Goal: Check status: Check status

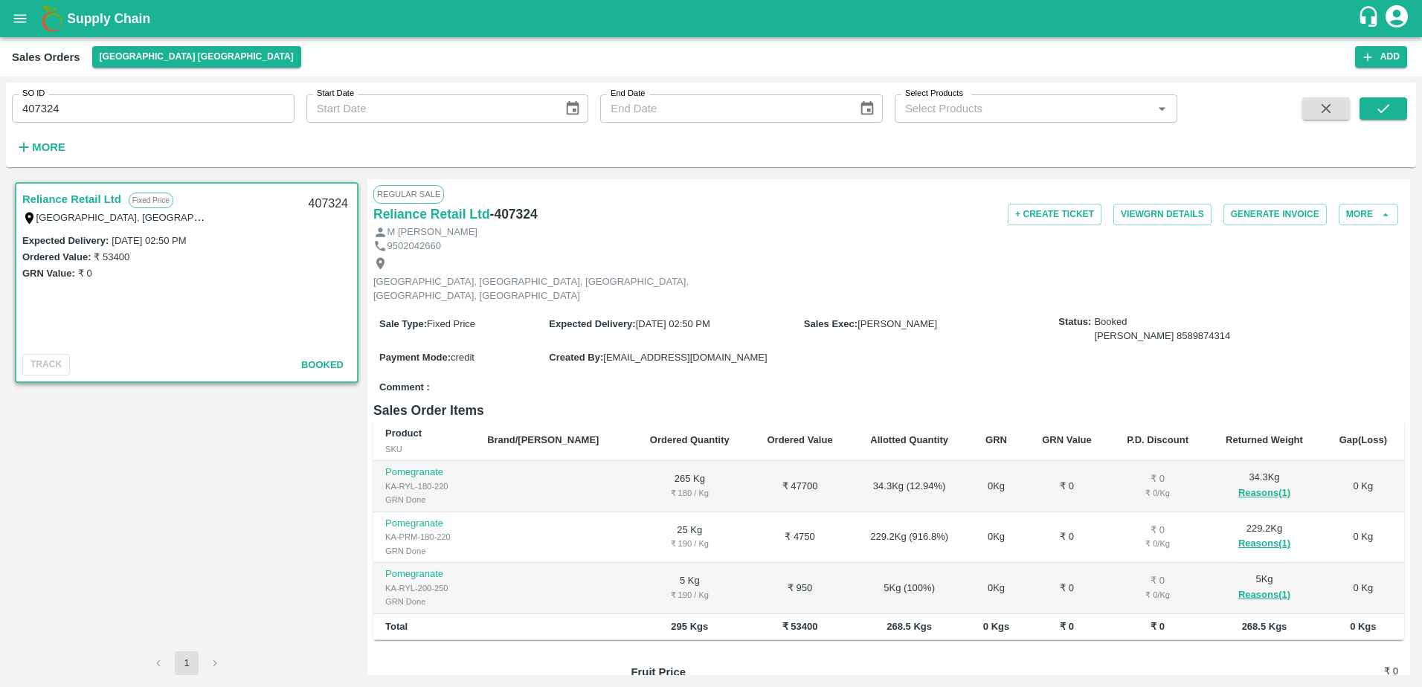
scroll to position [122, 0]
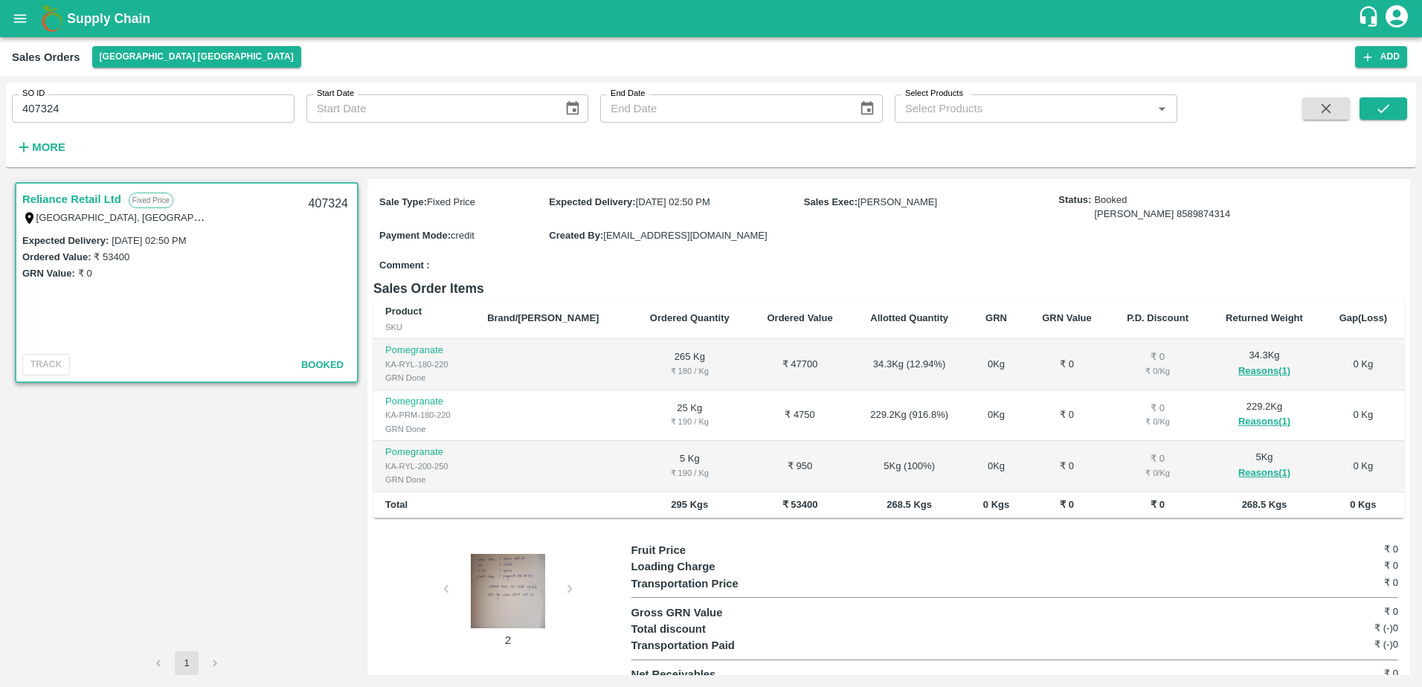
click at [521, 580] on div at bounding box center [508, 591] width 112 height 74
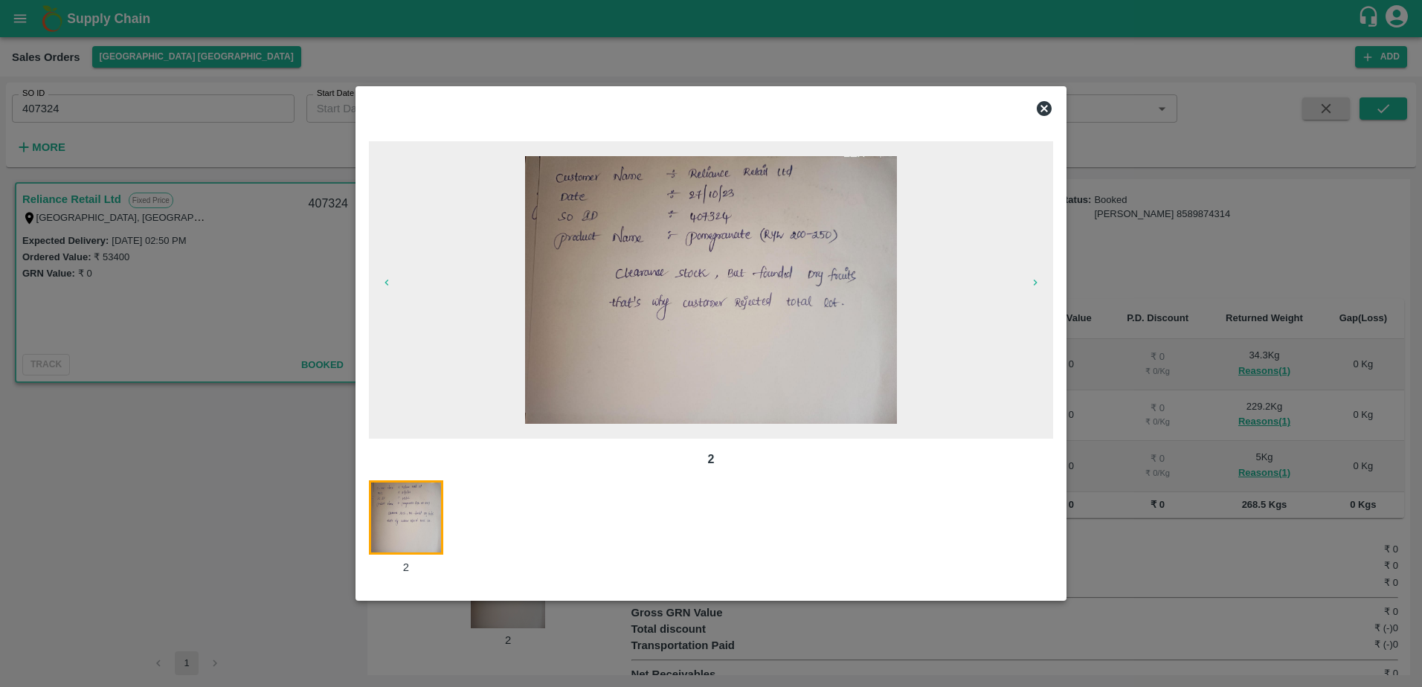
click at [240, 512] on div at bounding box center [711, 343] width 1422 height 687
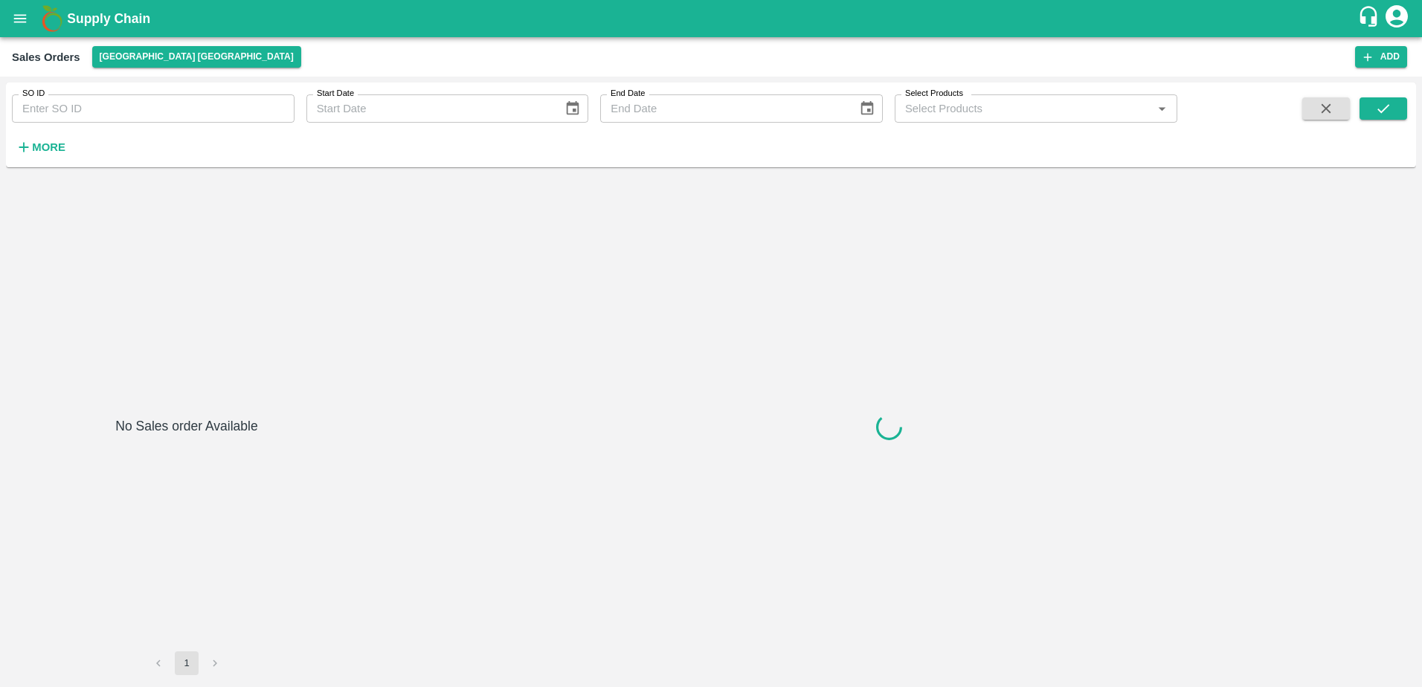
type input "401923"
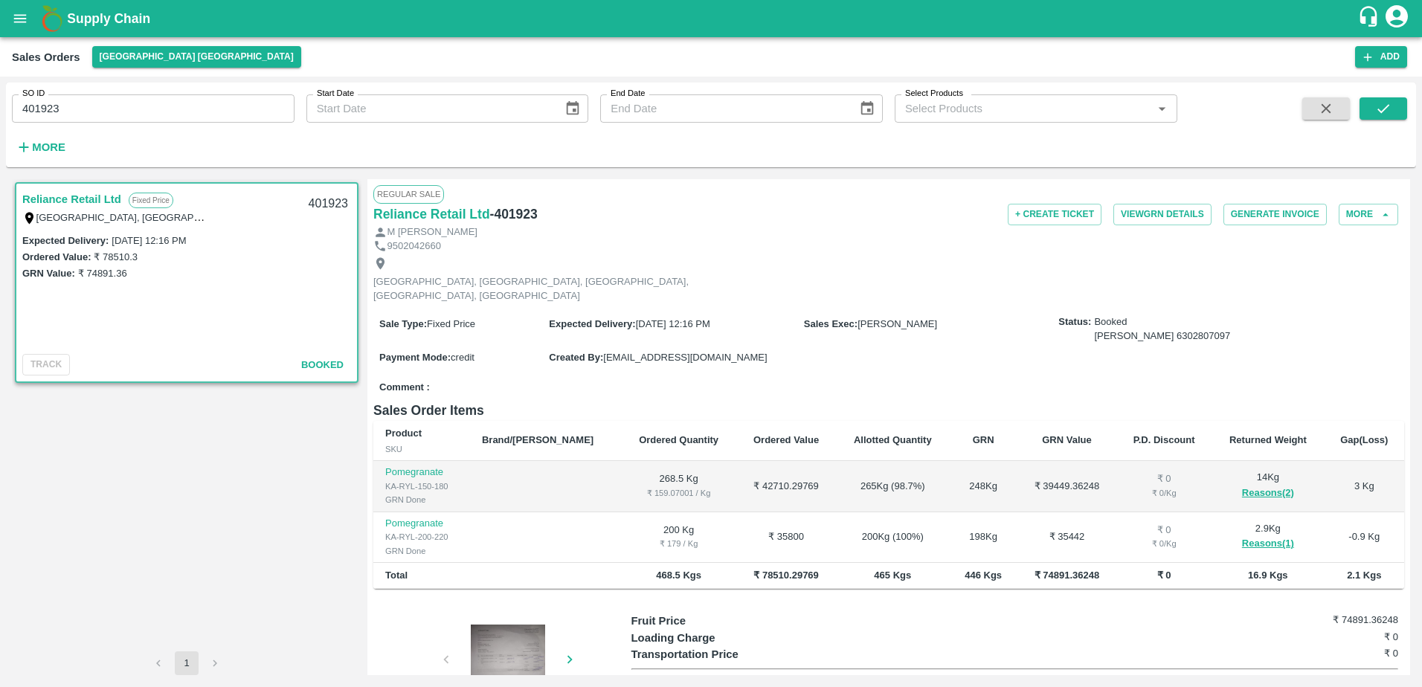
scroll to position [71, 0]
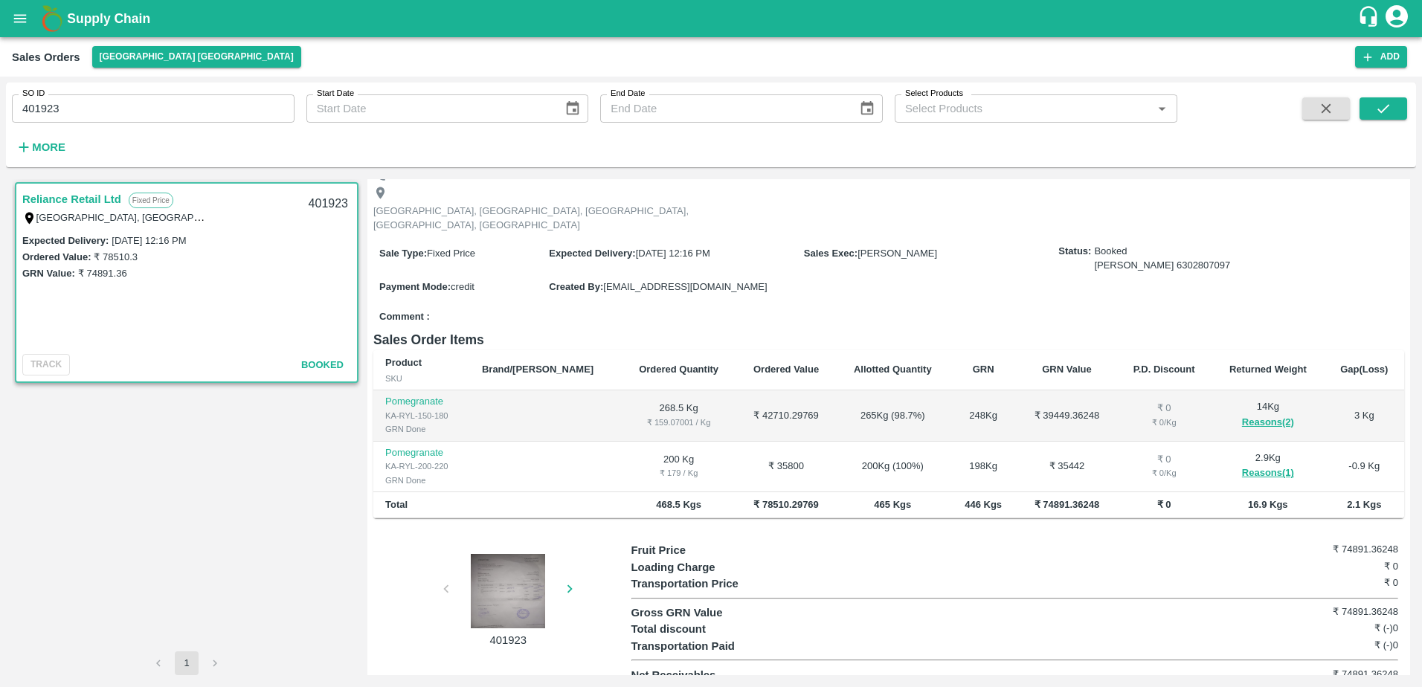
click at [504, 569] on div at bounding box center [508, 591] width 112 height 74
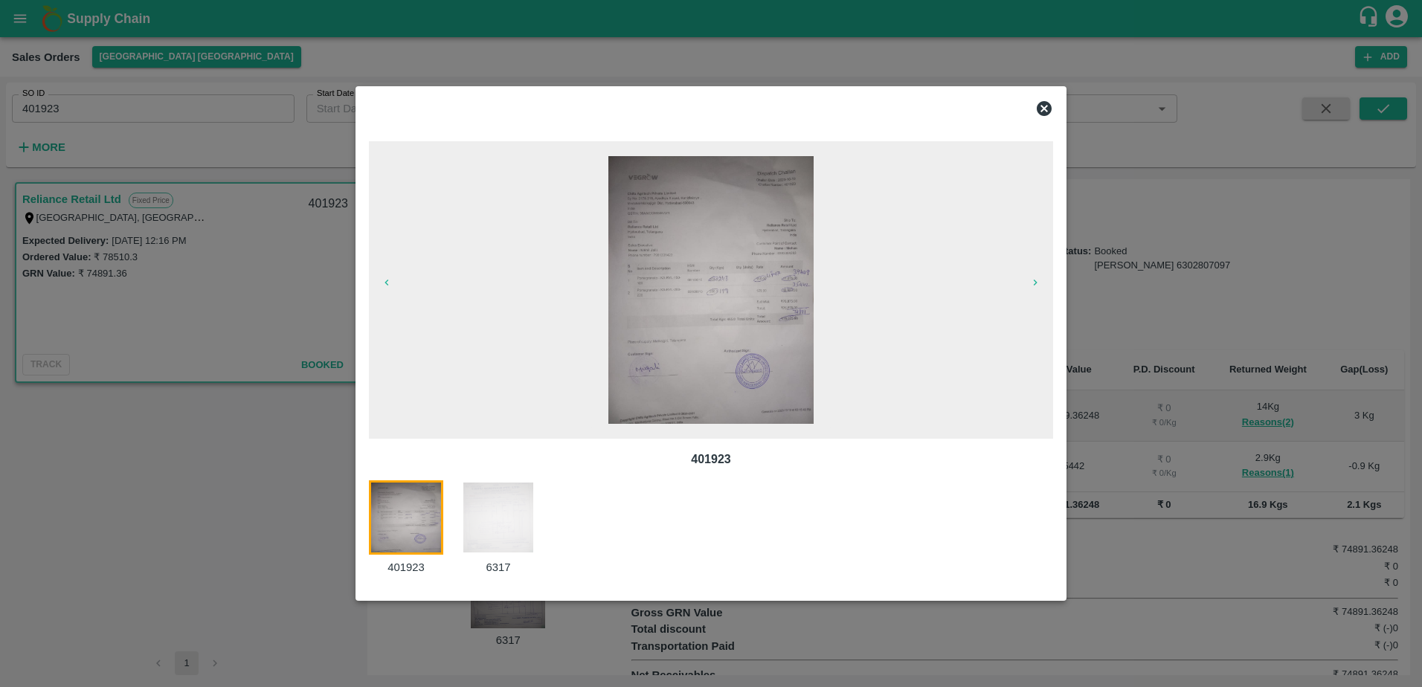
click at [475, 517] on img at bounding box center [498, 518] width 74 height 74
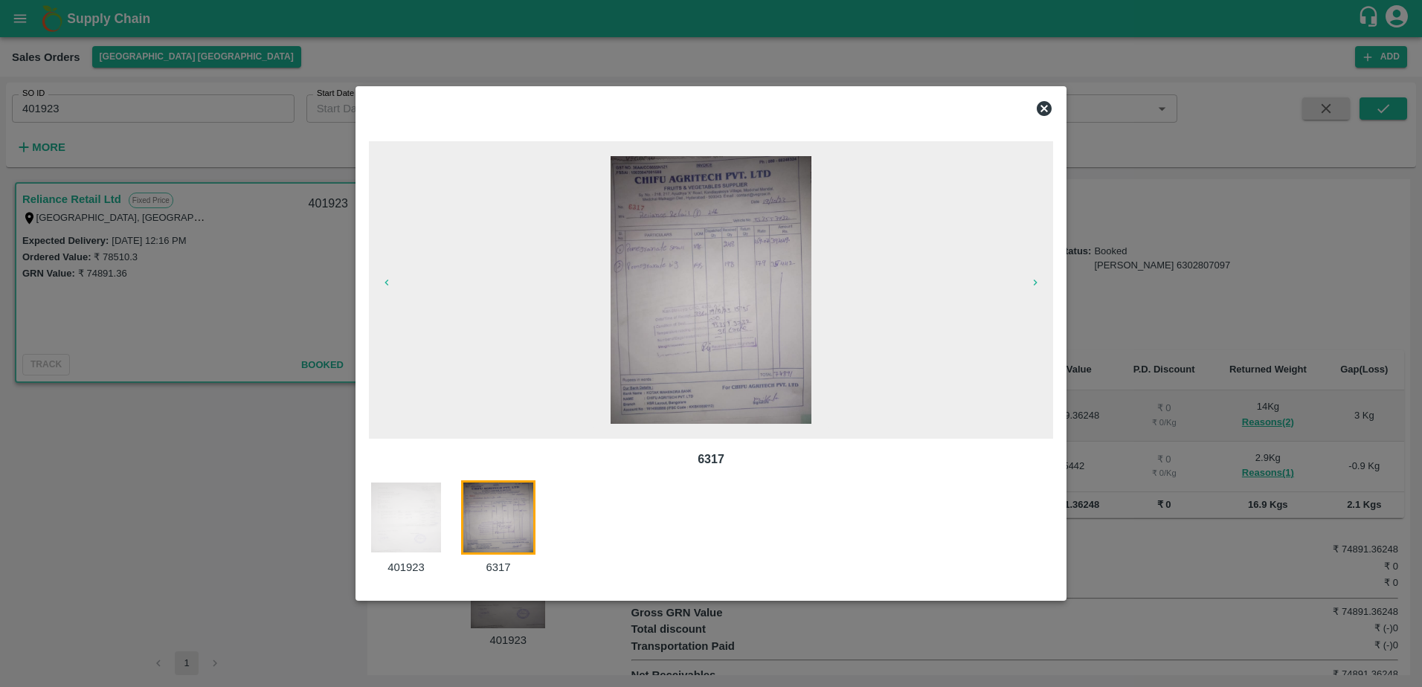
click at [401, 517] on img at bounding box center [406, 518] width 74 height 74
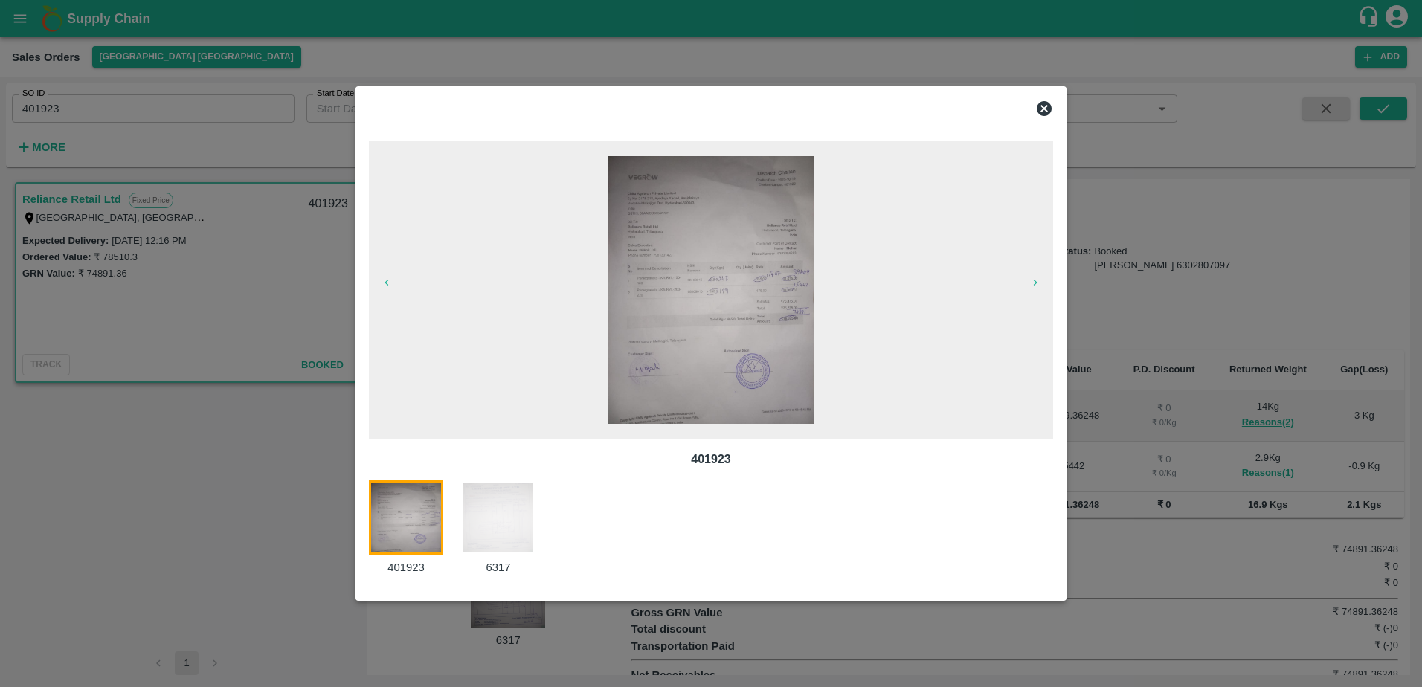
click at [716, 337] on img at bounding box center [710, 290] width 205 height 268
click at [500, 502] on img at bounding box center [498, 518] width 74 height 74
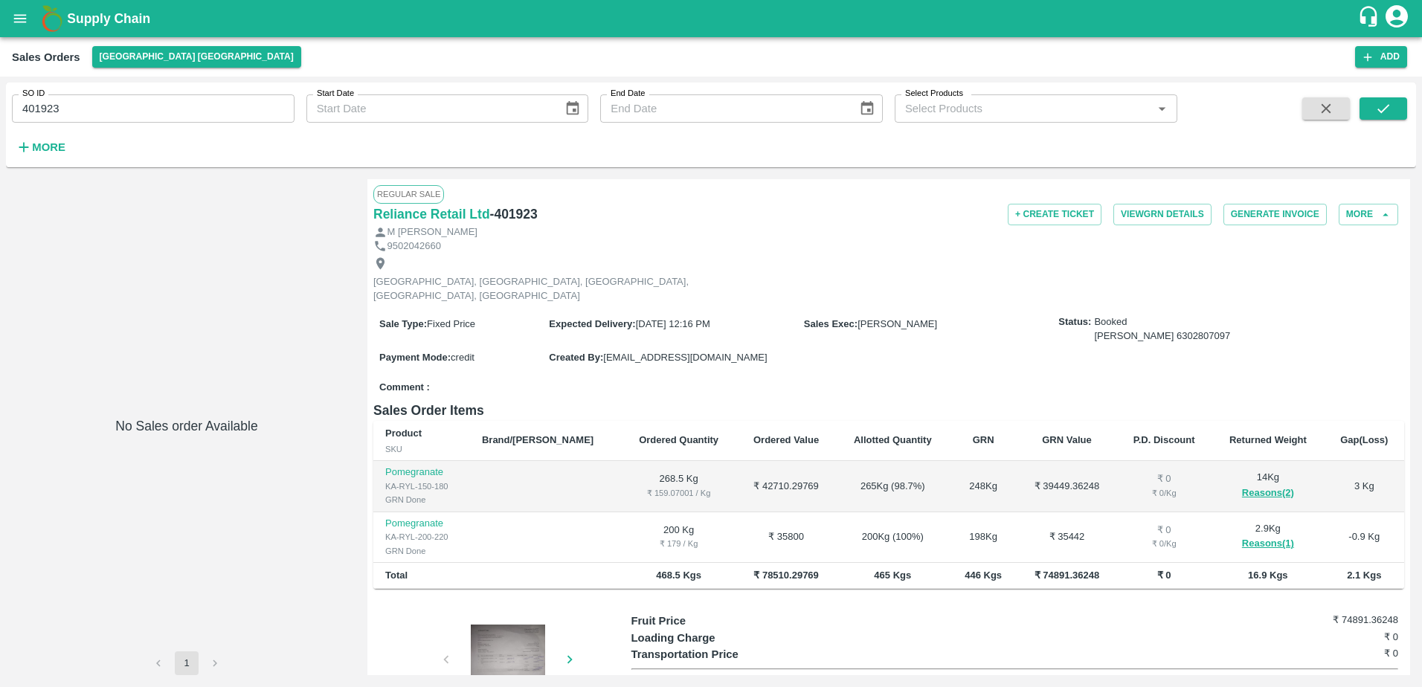
click at [521, 625] on div at bounding box center [508, 662] width 112 height 74
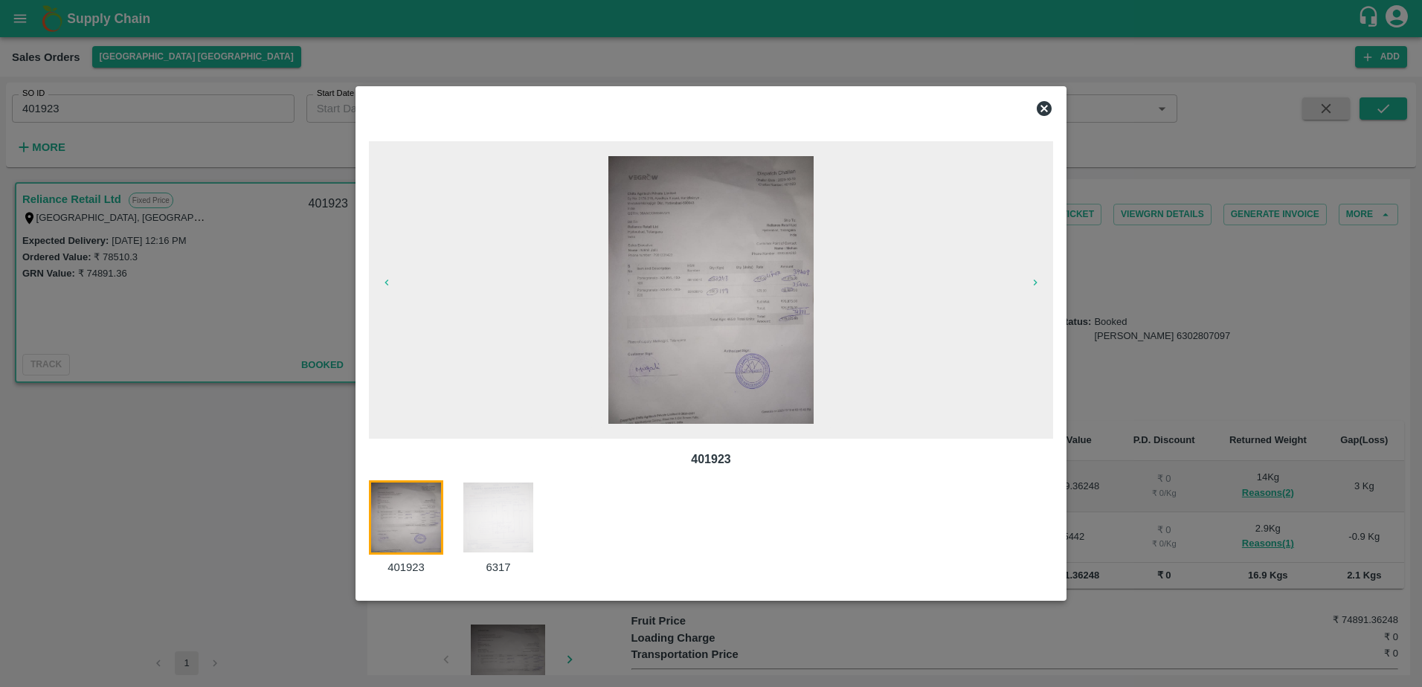
click at [523, 528] on img at bounding box center [498, 518] width 74 height 74
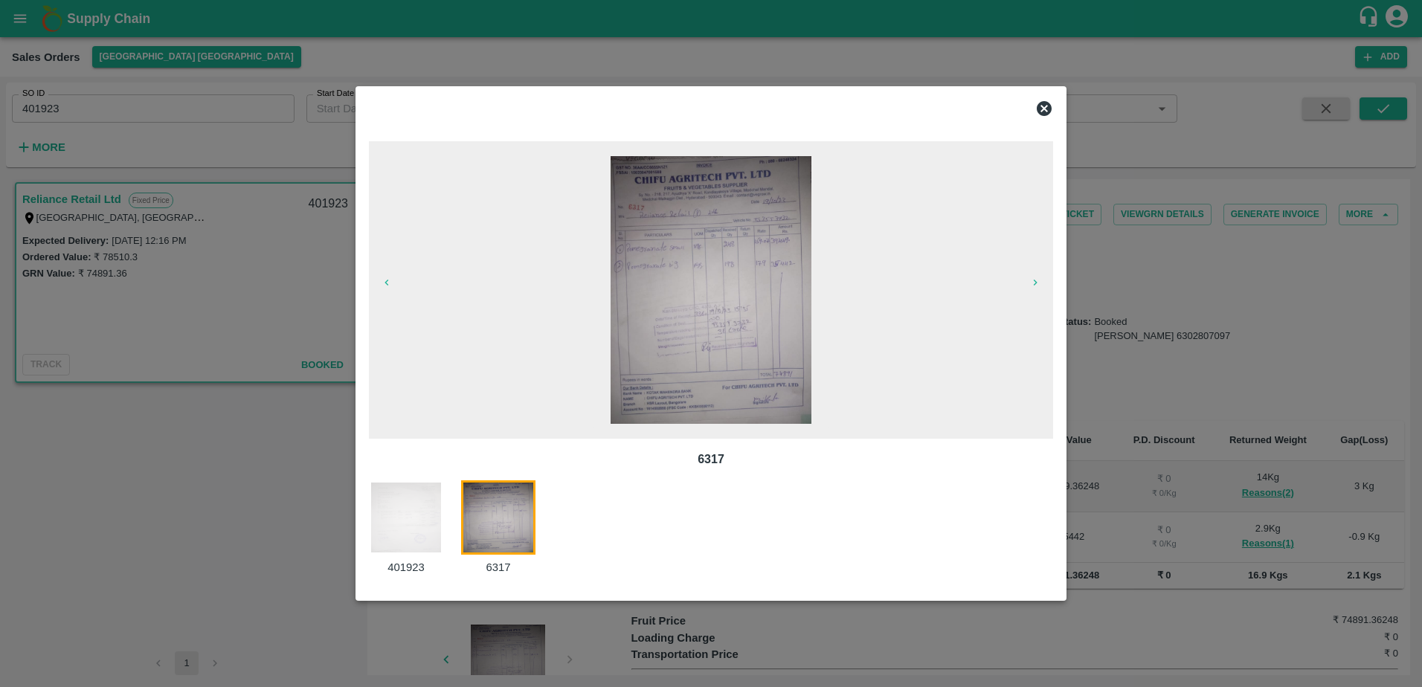
click at [419, 532] on img at bounding box center [406, 518] width 74 height 74
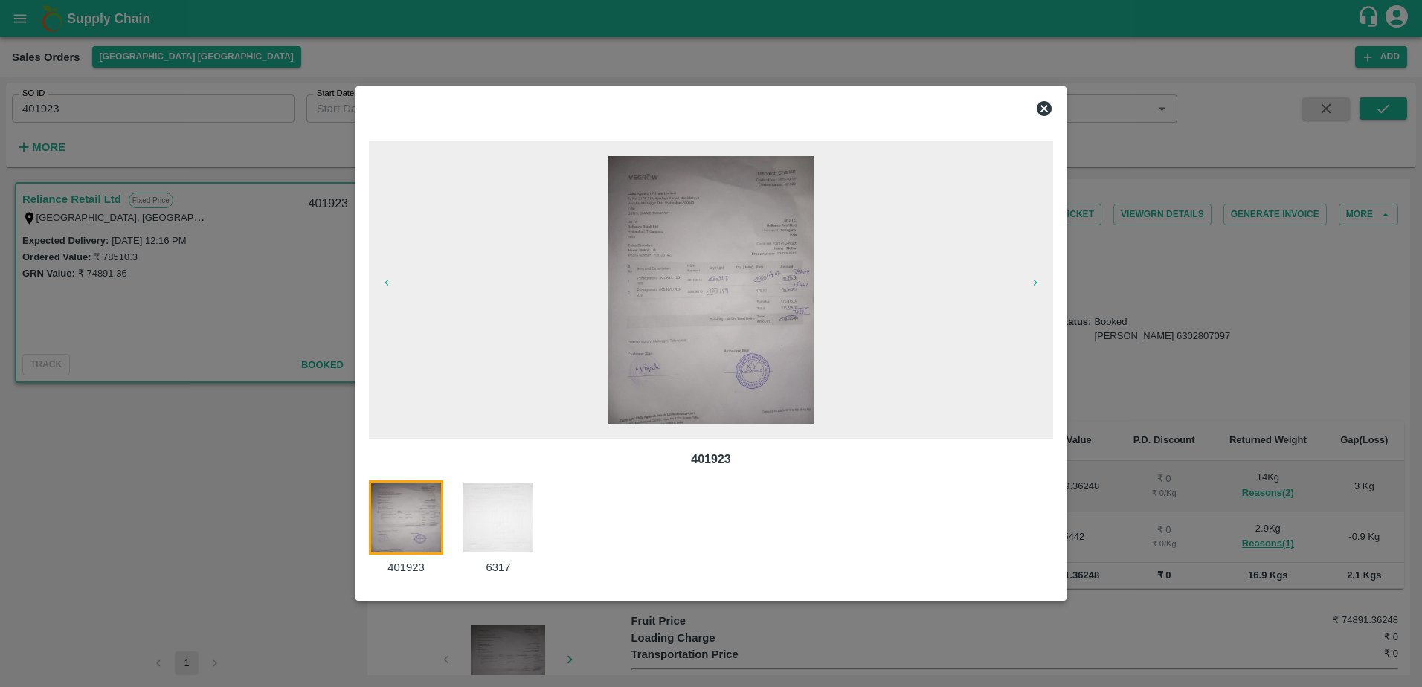
click at [754, 311] on img at bounding box center [710, 290] width 205 height 268
click at [741, 282] on img at bounding box center [710, 290] width 205 height 268
click at [498, 515] on img at bounding box center [498, 518] width 74 height 74
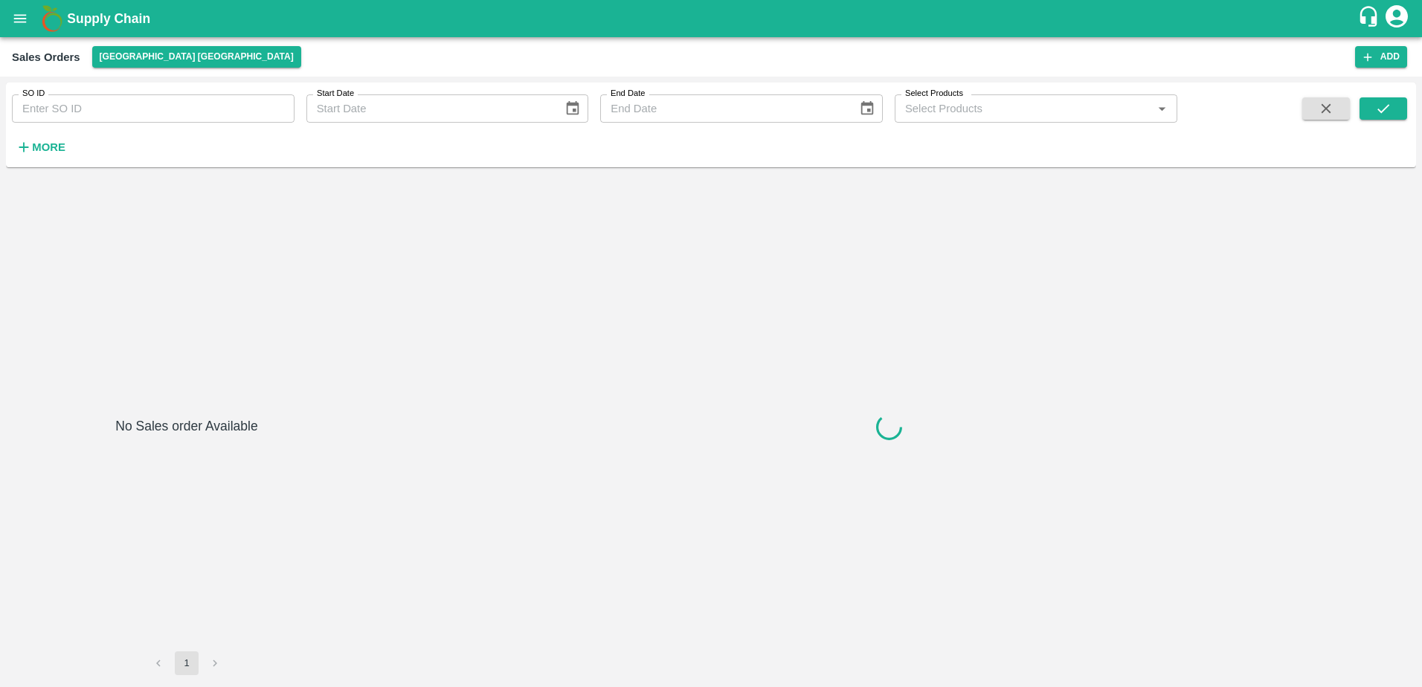
type input "401924"
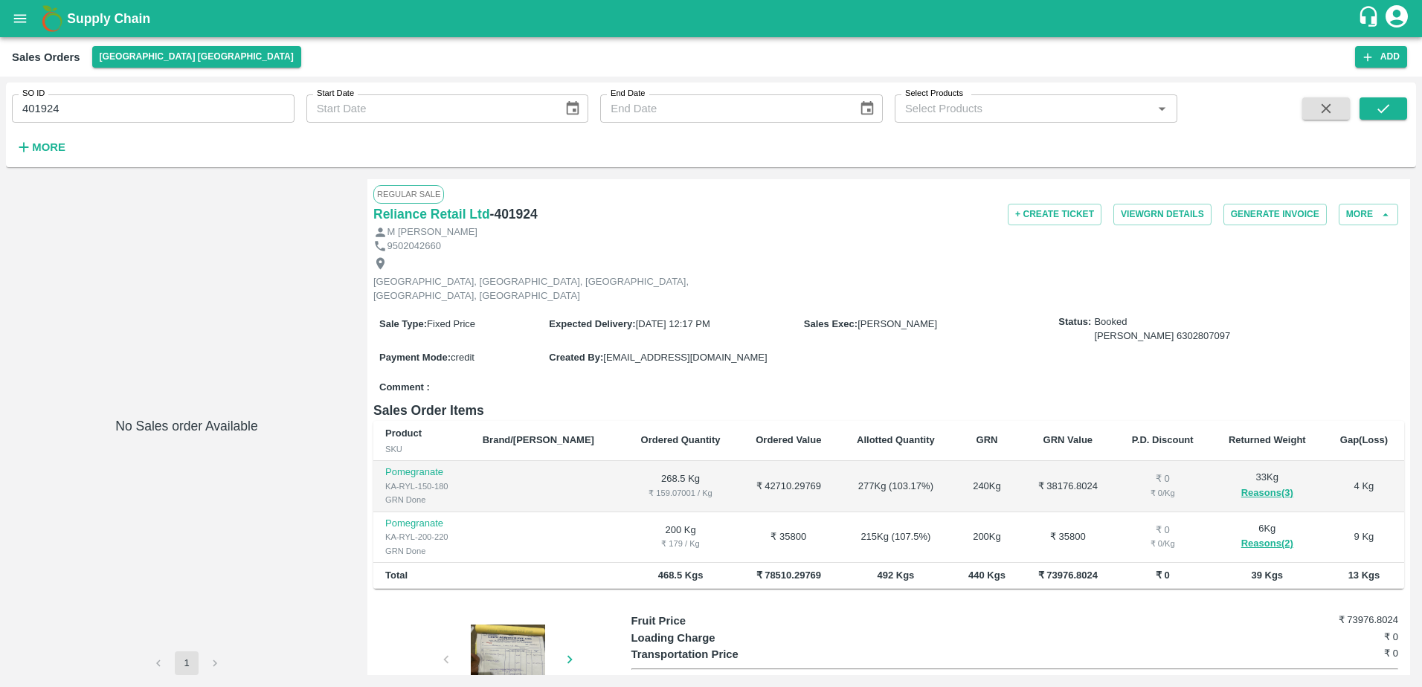
scroll to position [71, 0]
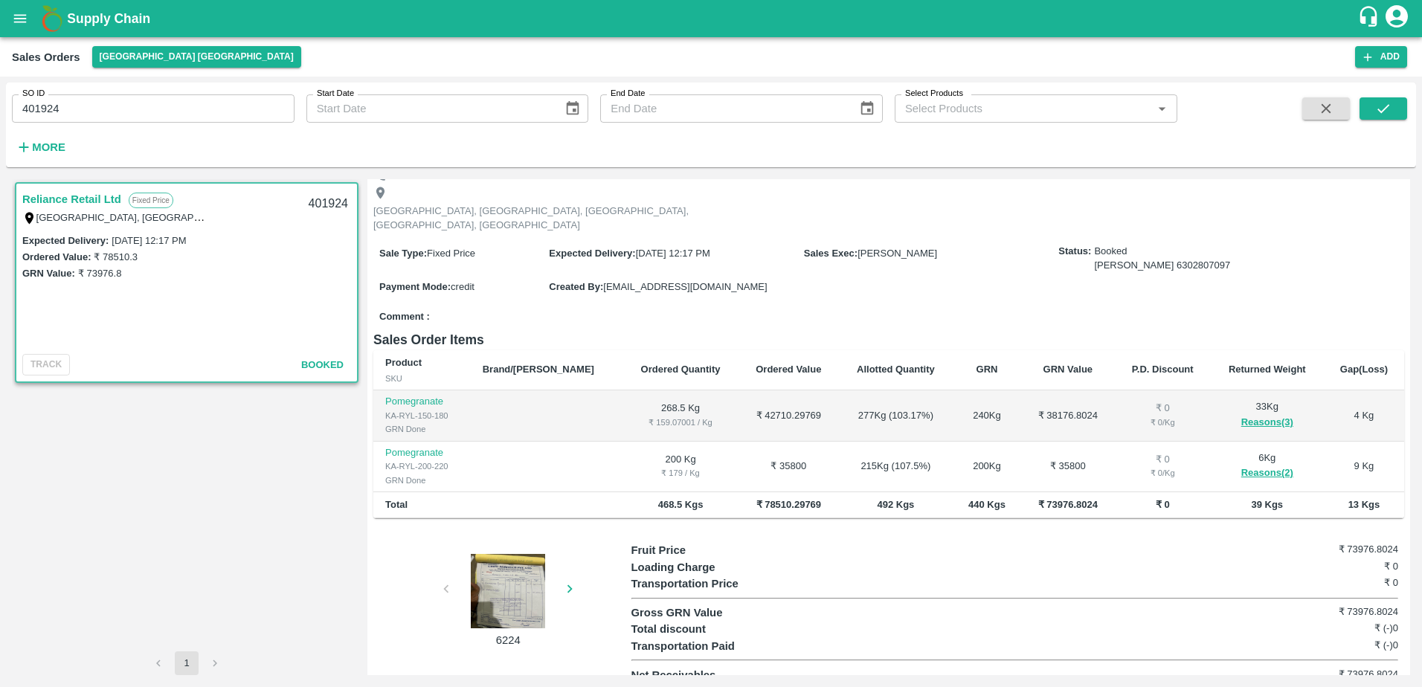
click at [507, 602] on div at bounding box center [508, 591] width 112 height 74
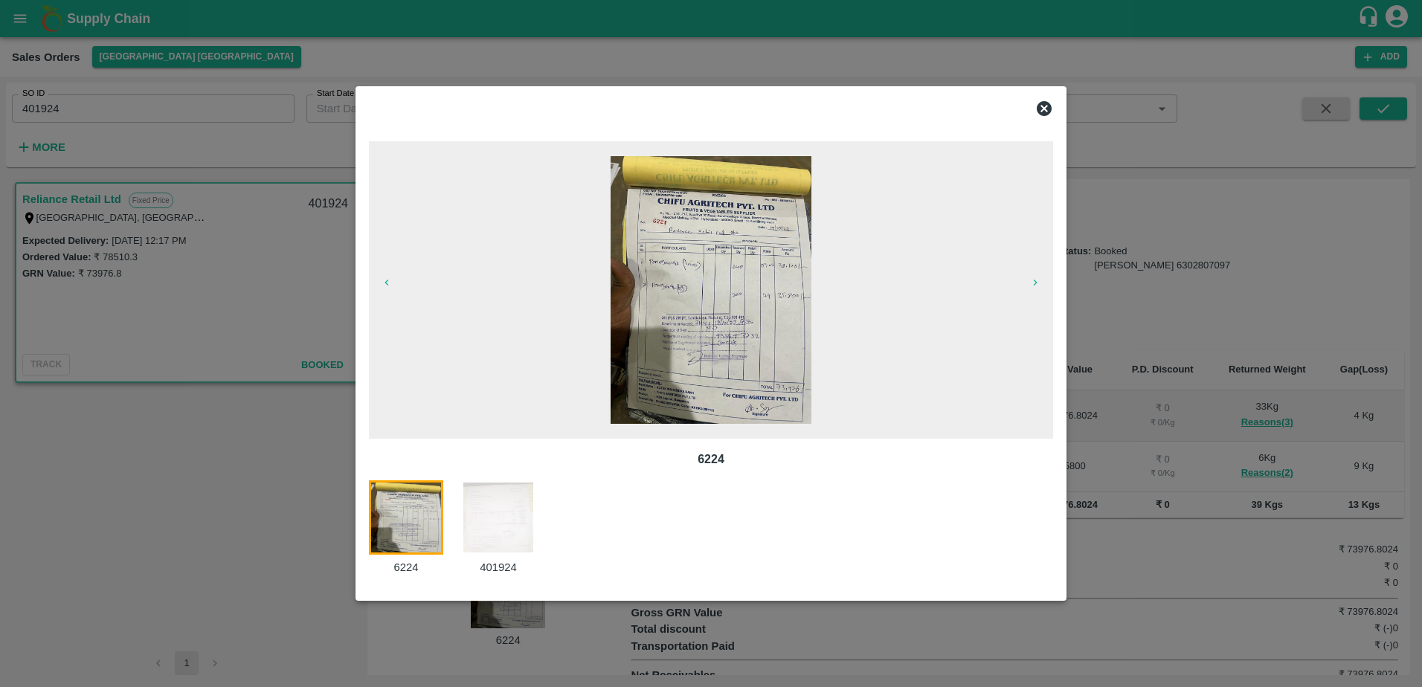
click at [512, 505] on img at bounding box center [498, 518] width 74 height 74
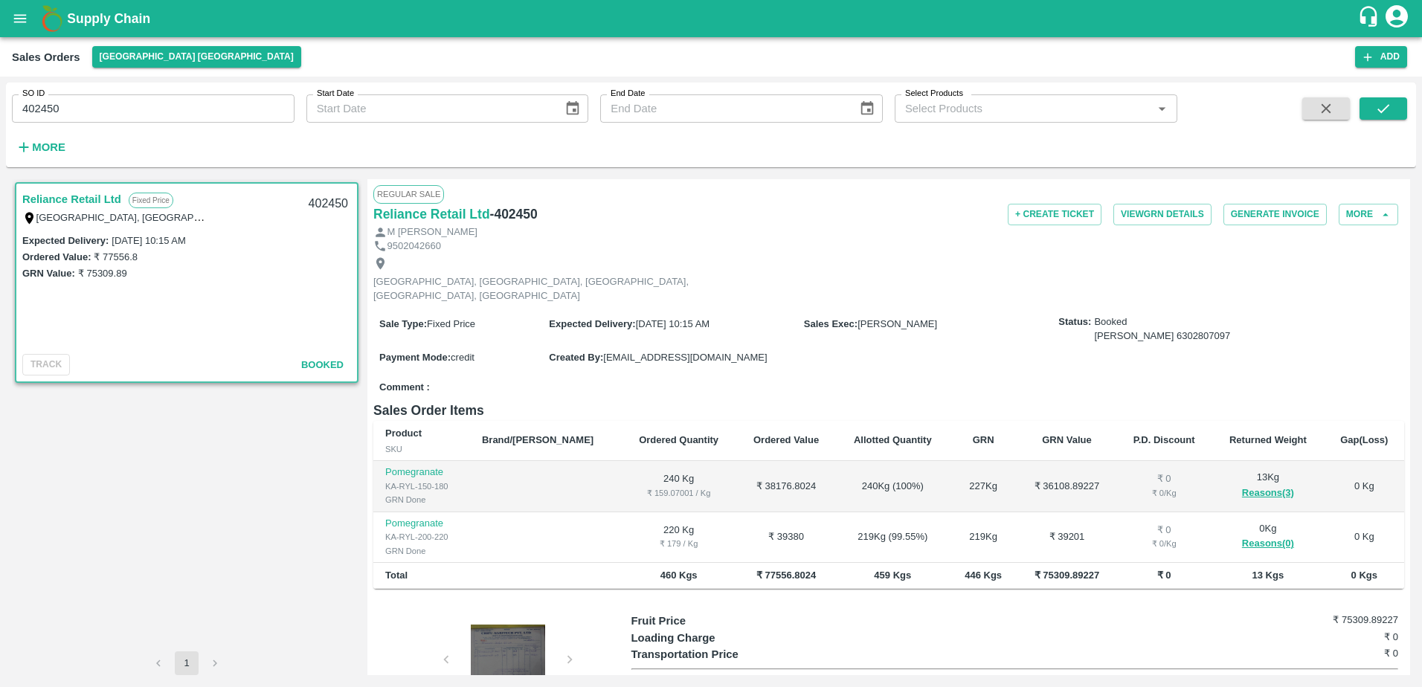
scroll to position [71, 0]
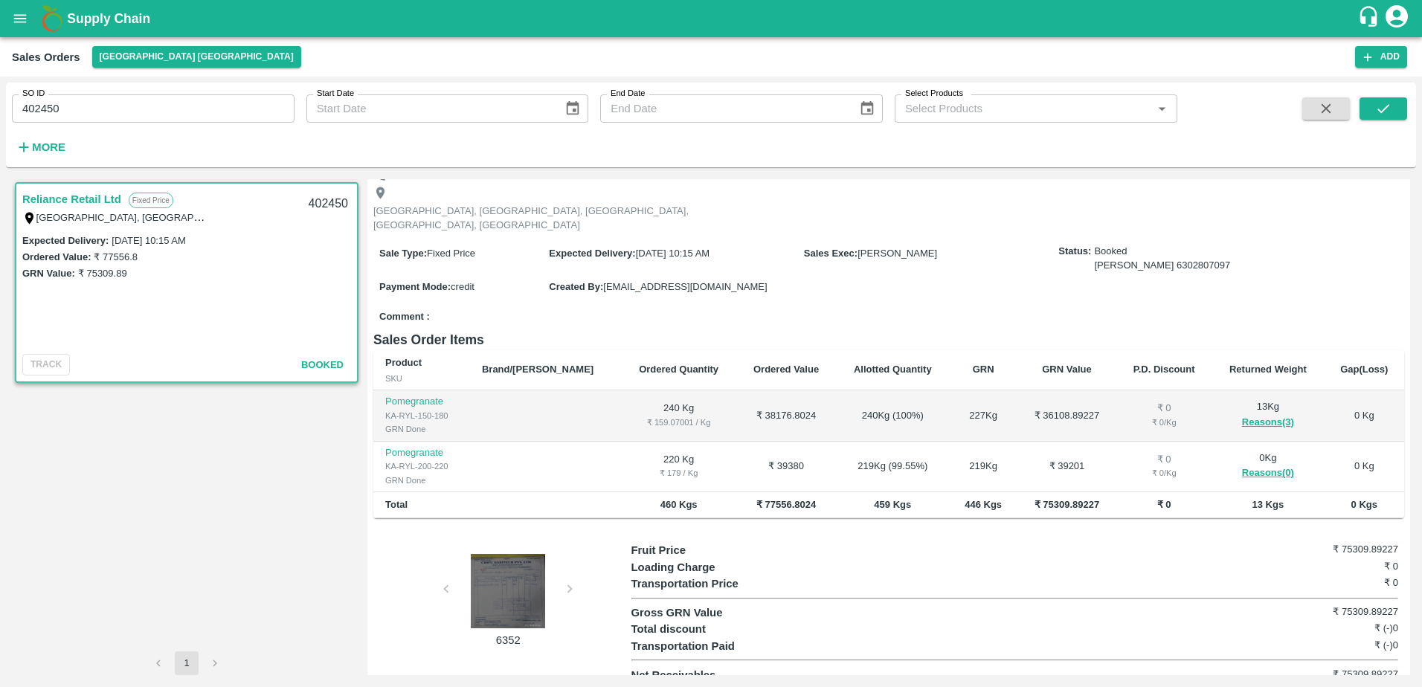
click at [501, 576] on div at bounding box center [508, 591] width 112 height 74
click at [518, 585] on div at bounding box center [508, 591] width 112 height 74
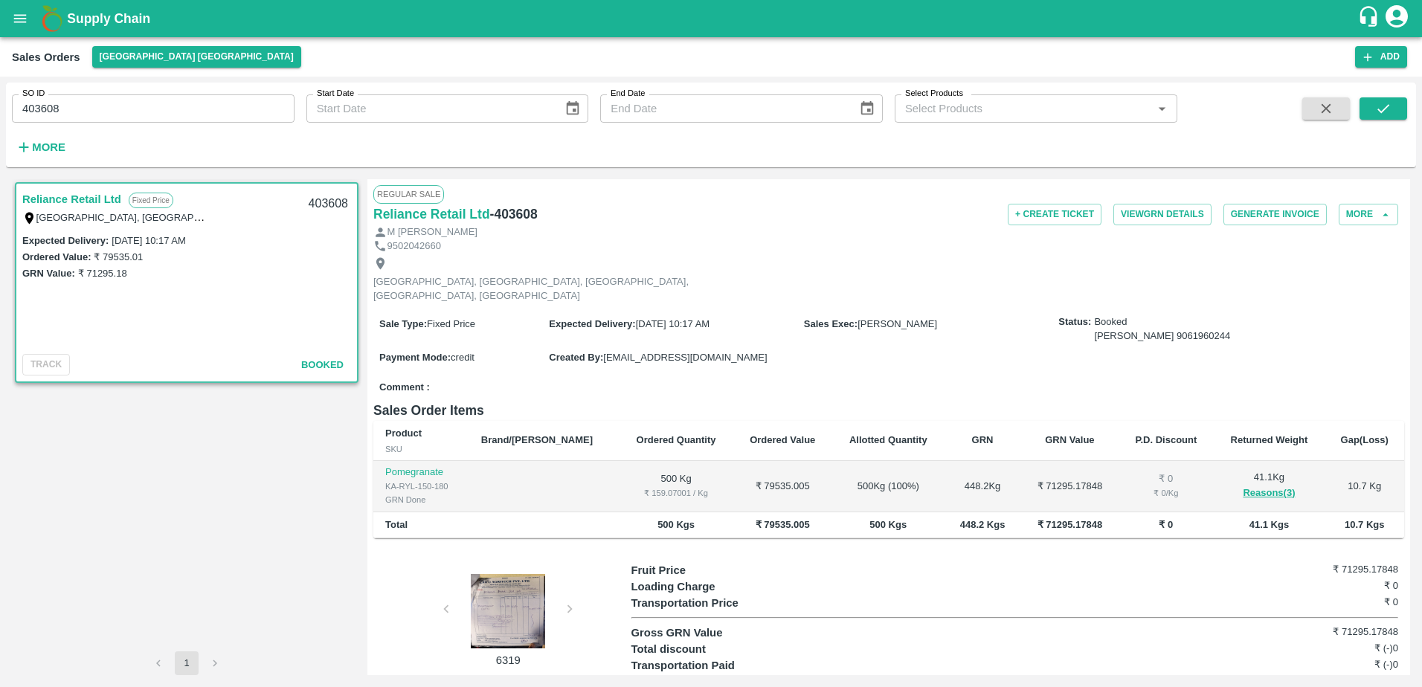
click at [483, 593] on div at bounding box center [508, 611] width 112 height 74
click at [515, 605] on div at bounding box center [508, 611] width 112 height 74
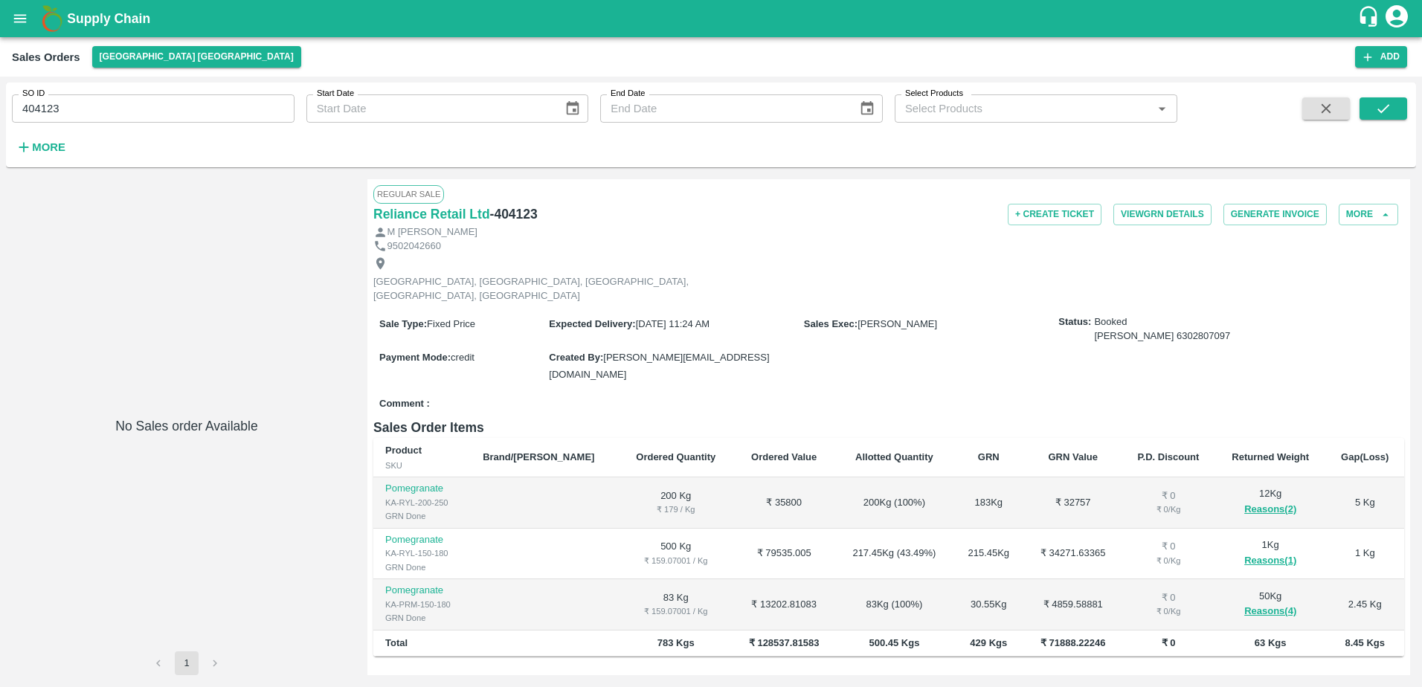
scroll to position [122, 0]
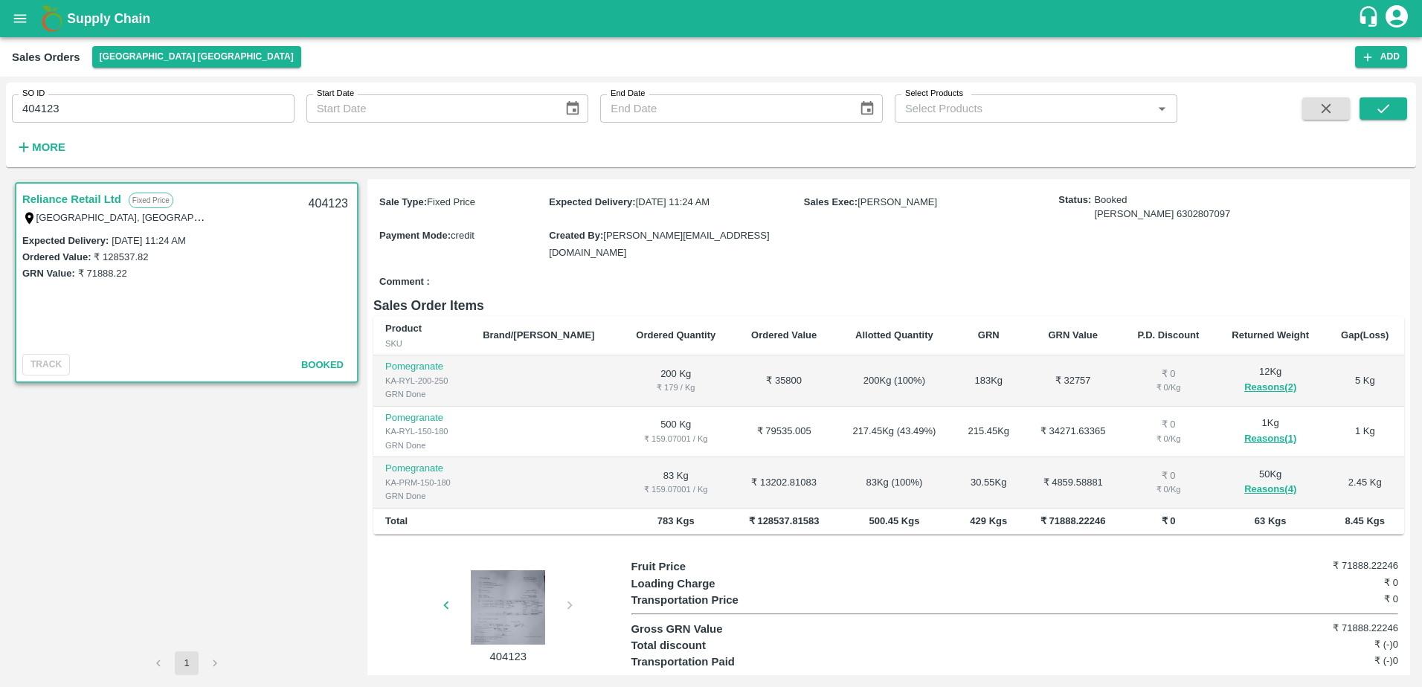
drag, startPoint x: 508, startPoint y: 576, endPoint x: 480, endPoint y: 578, distance: 28.3
click at [480, 578] on div at bounding box center [508, 608] width 112 height 74
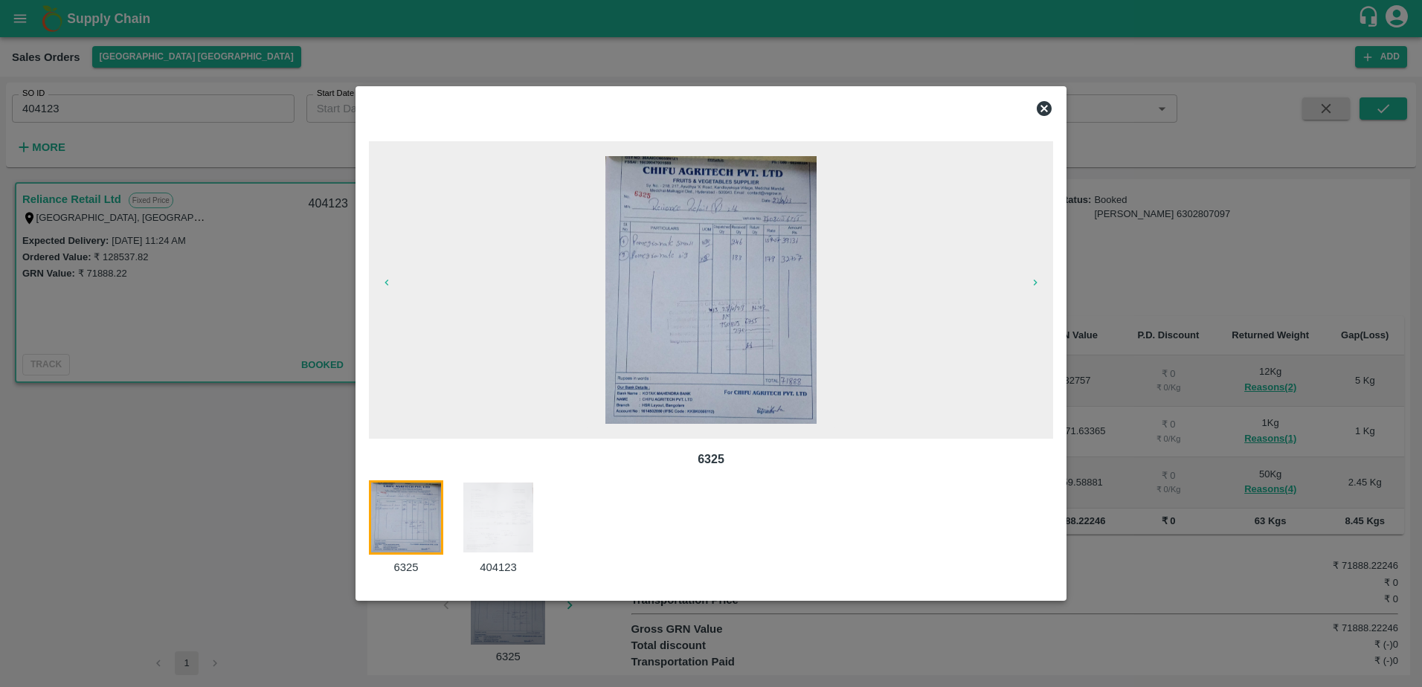
drag, startPoint x: 512, startPoint y: 499, endPoint x: 496, endPoint y: 501, distance: 15.8
click at [496, 501] on img at bounding box center [498, 518] width 74 height 74
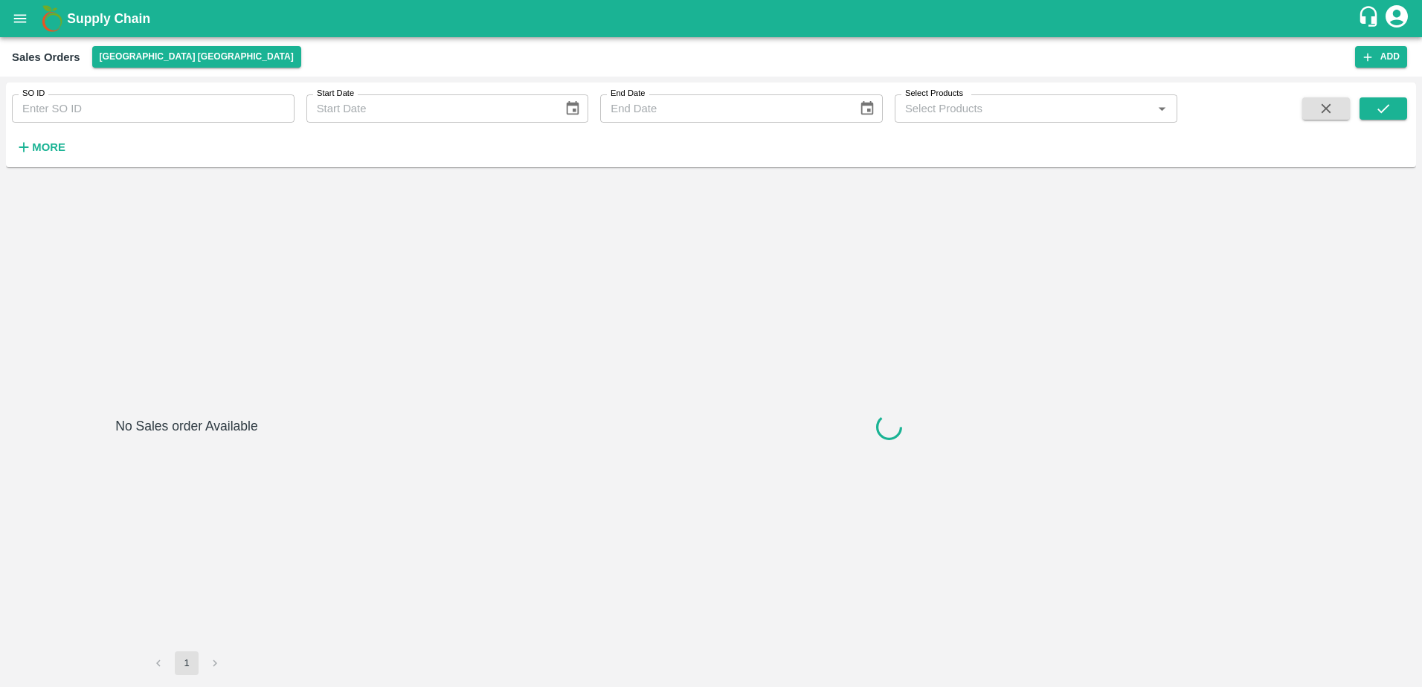
type input "404124"
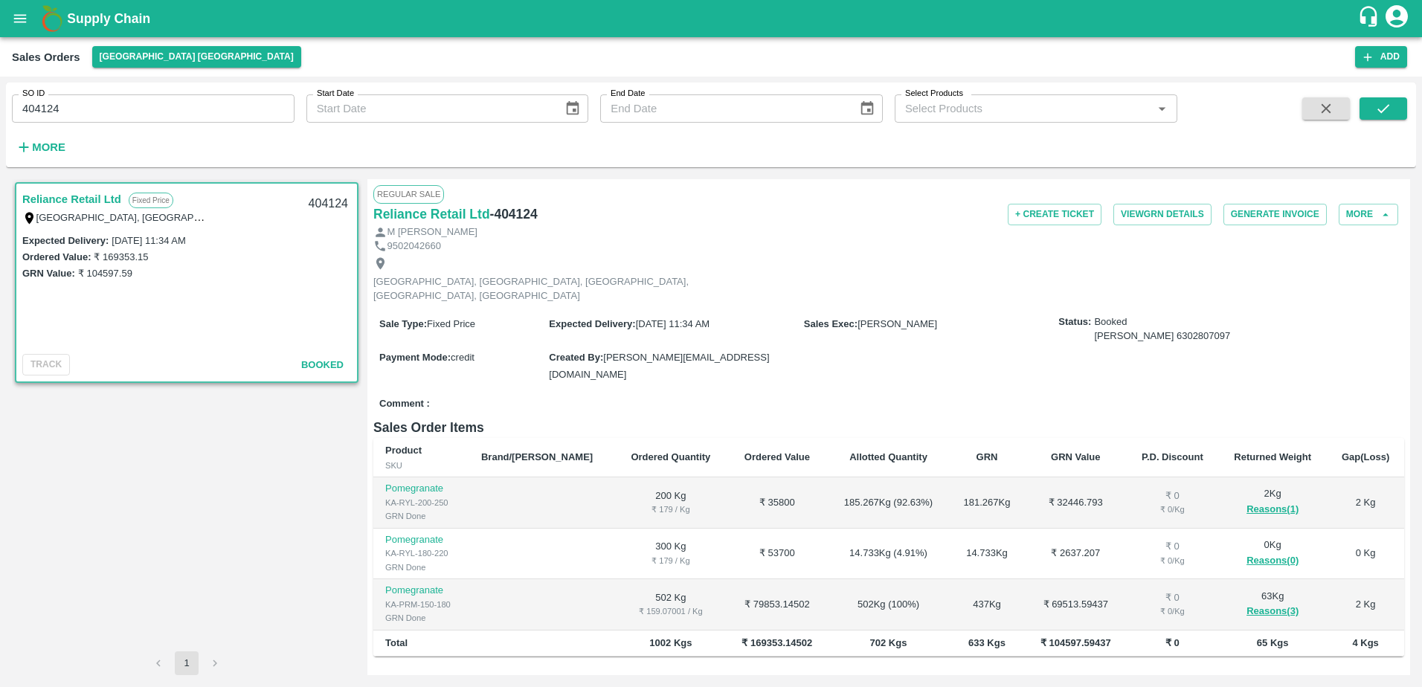
scroll to position [122, 0]
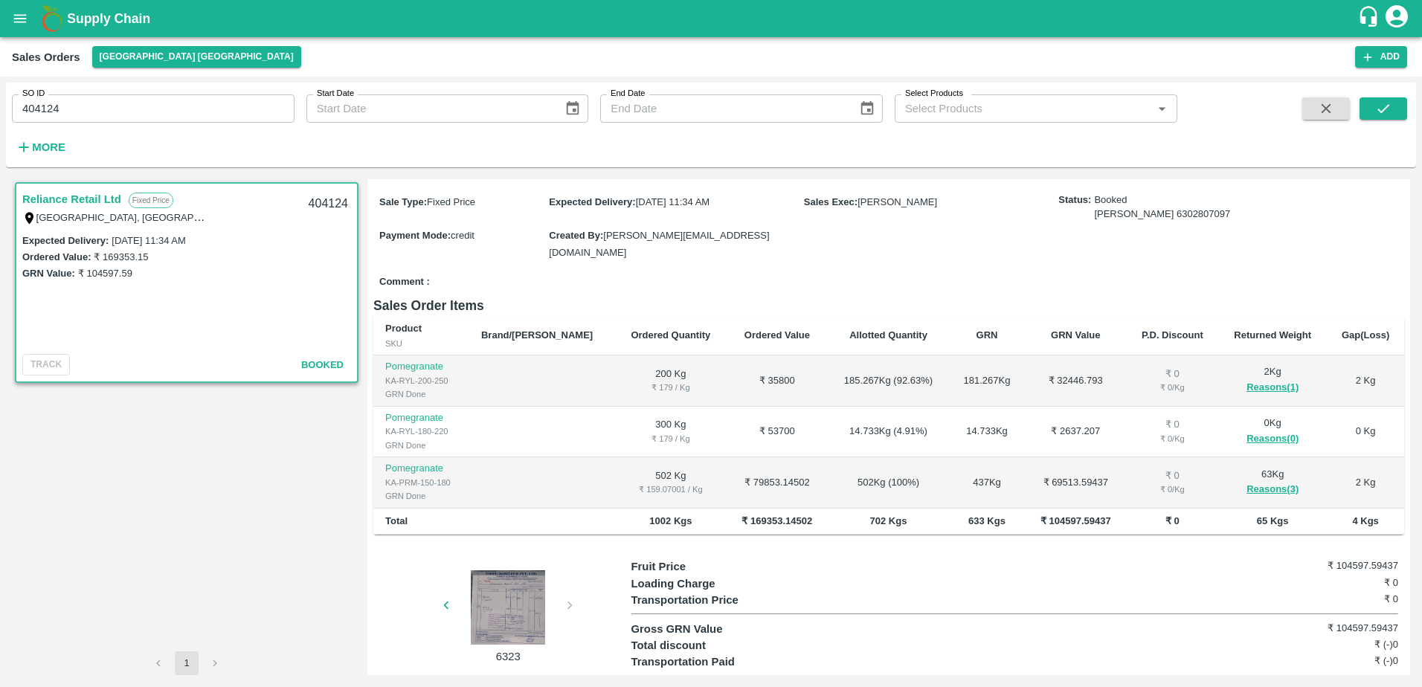
click at [500, 580] on div at bounding box center [508, 608] width 112 height 74
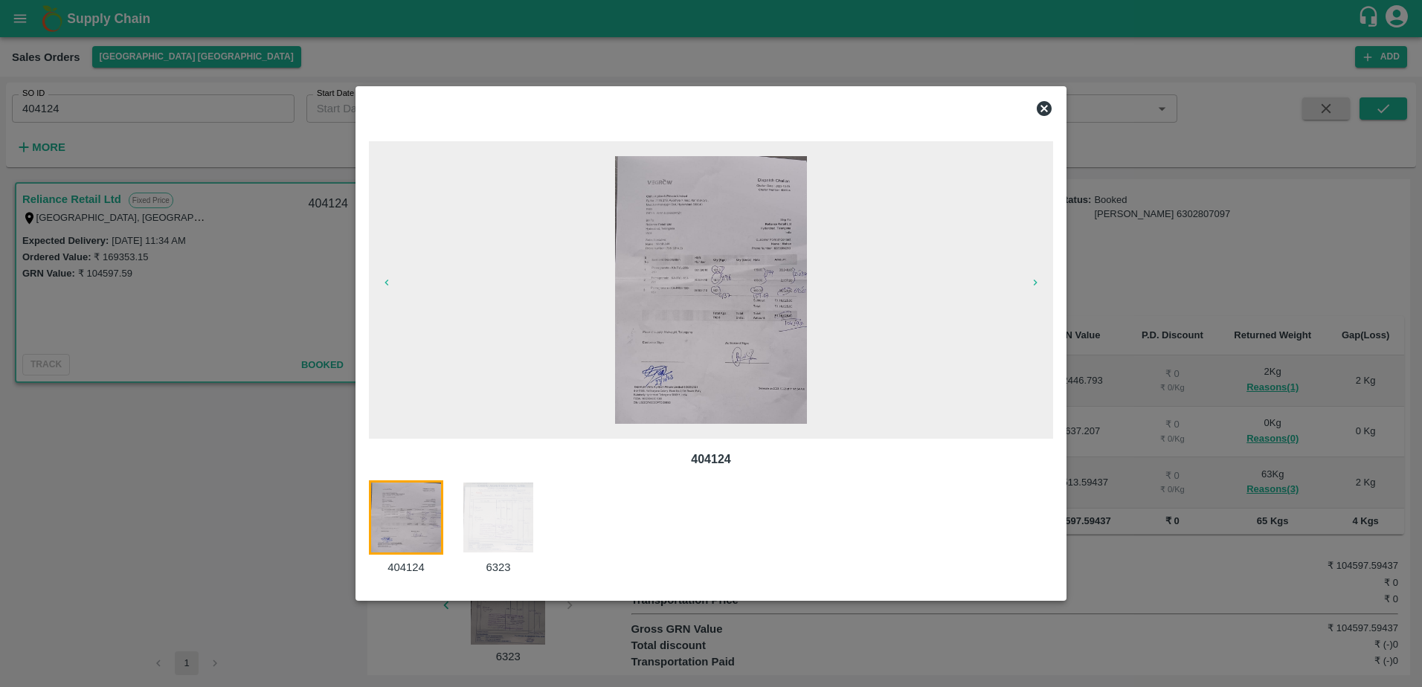
click at [504, 502] on img at bounding box center [498, 518] width 74 height 74
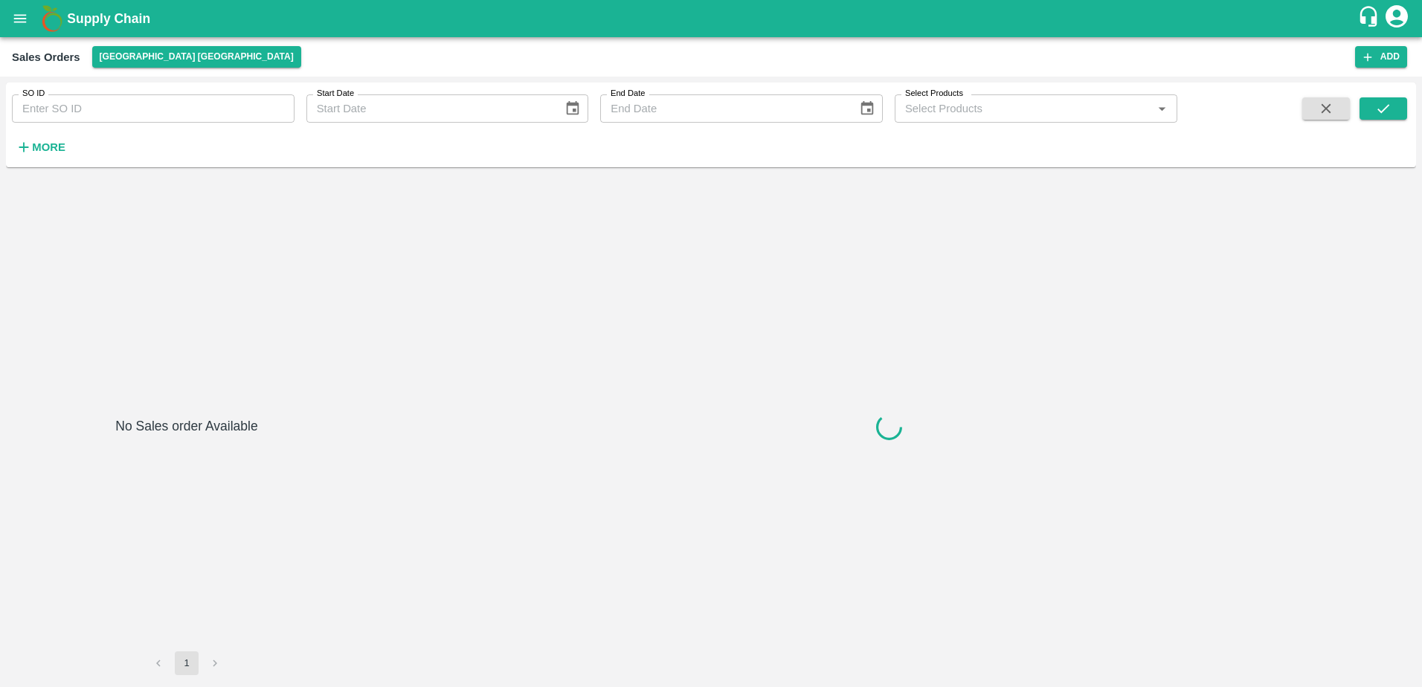
type input "406262"
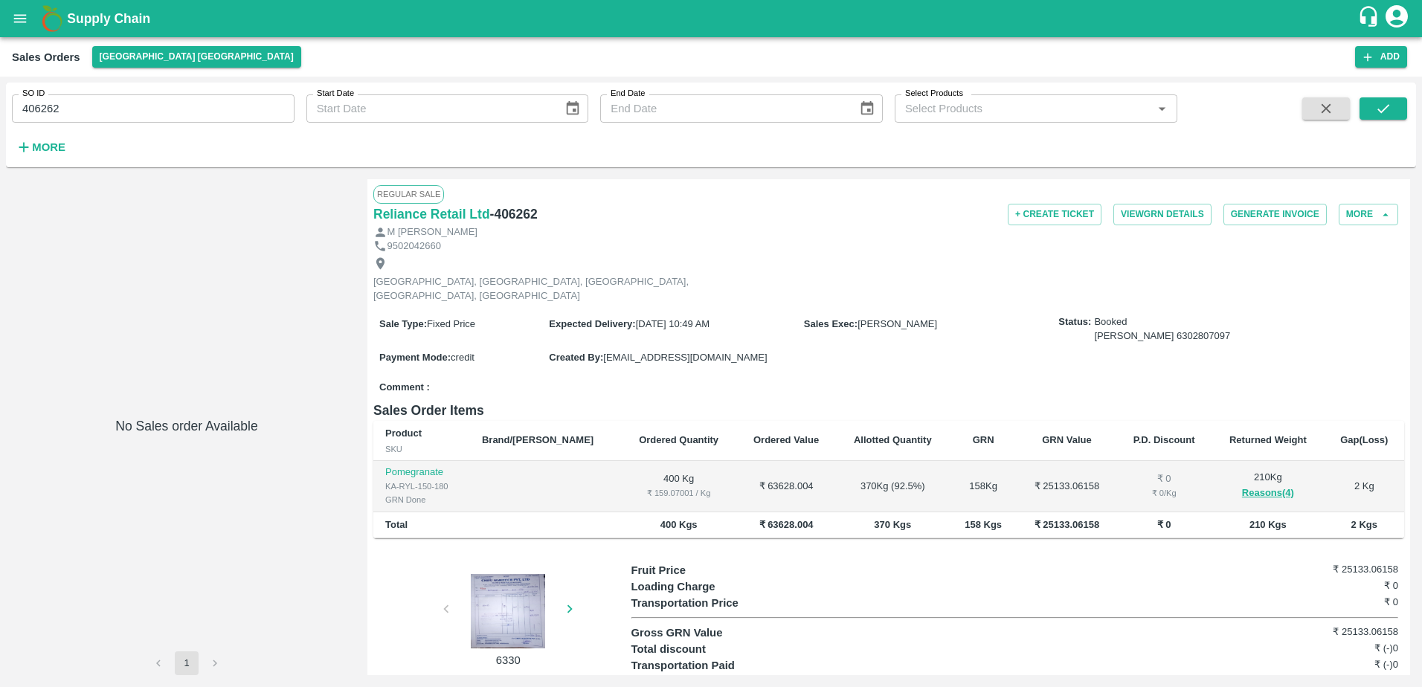
click at [507, 608] on div at bounding box center [508, 611] width 112 height 74
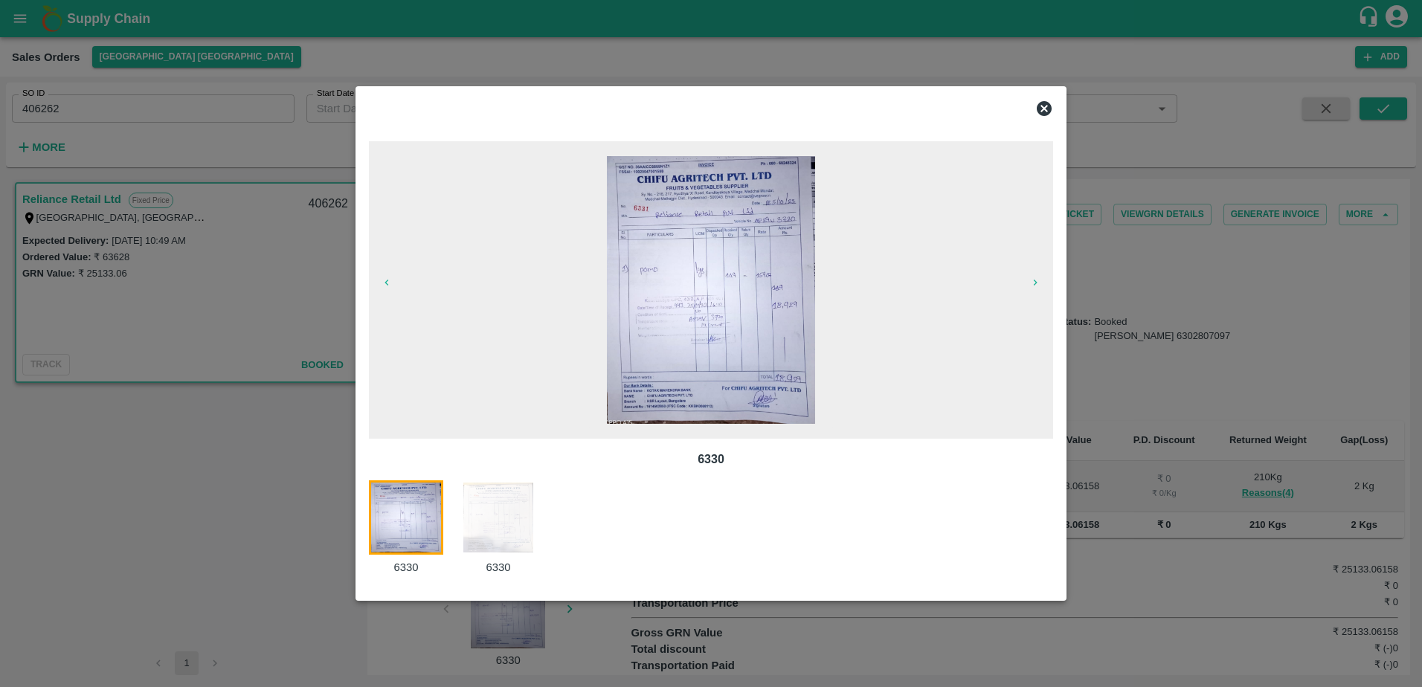
click at [502, 513] on img at bounding box center [498, 518] width 74 height 74
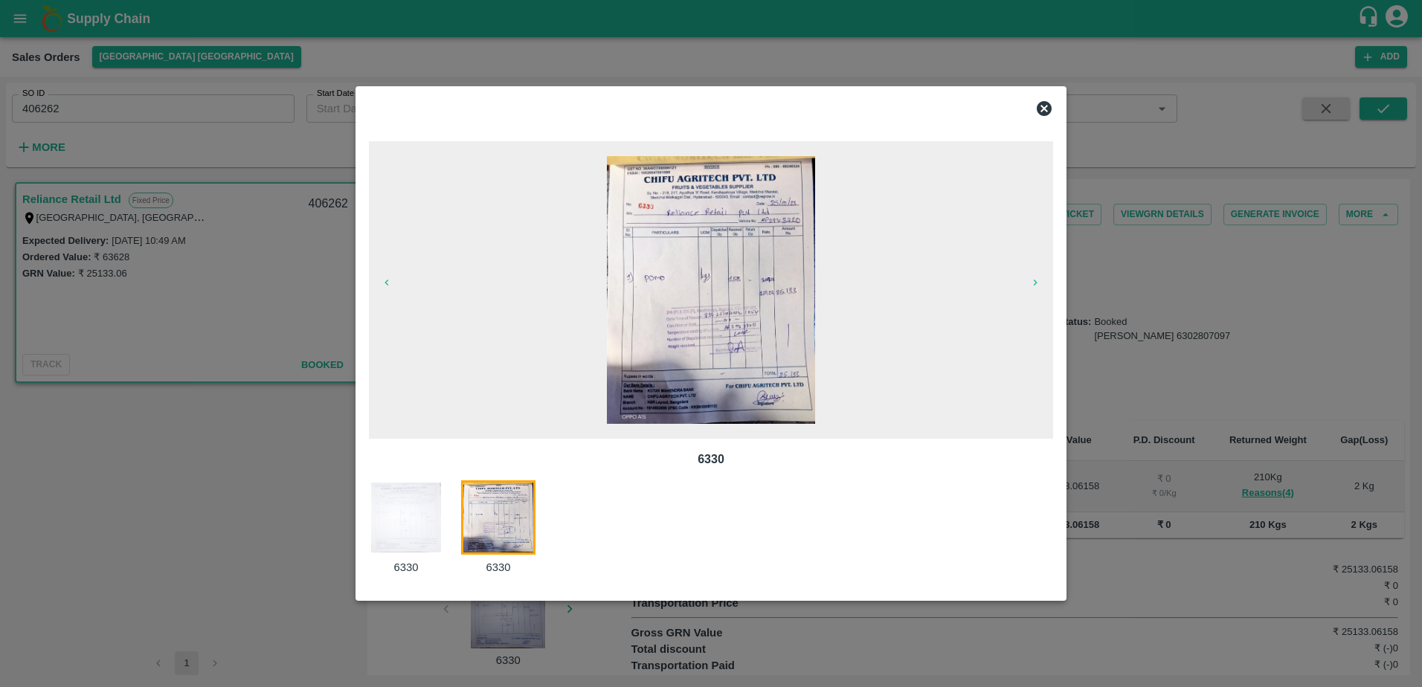
click at [502, 513] on img at bounding box center [498, 518] width 74 height 74
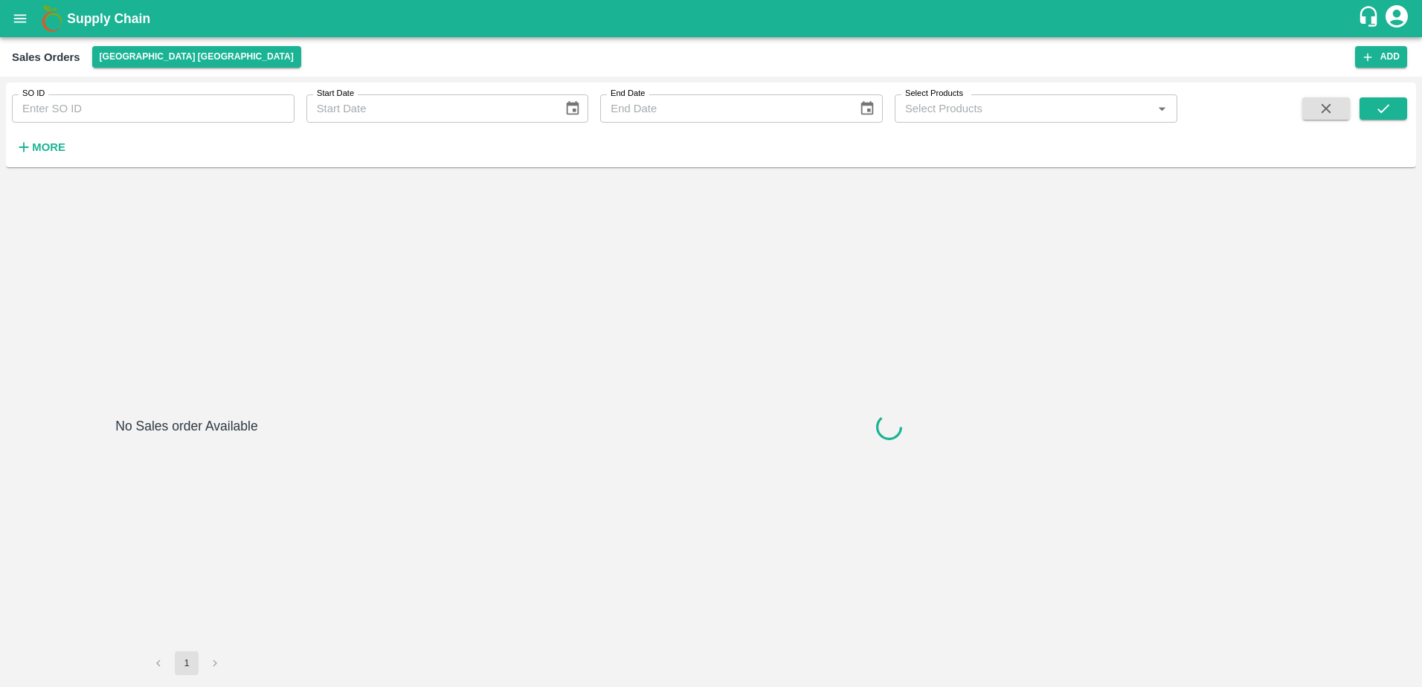
type input "410998"
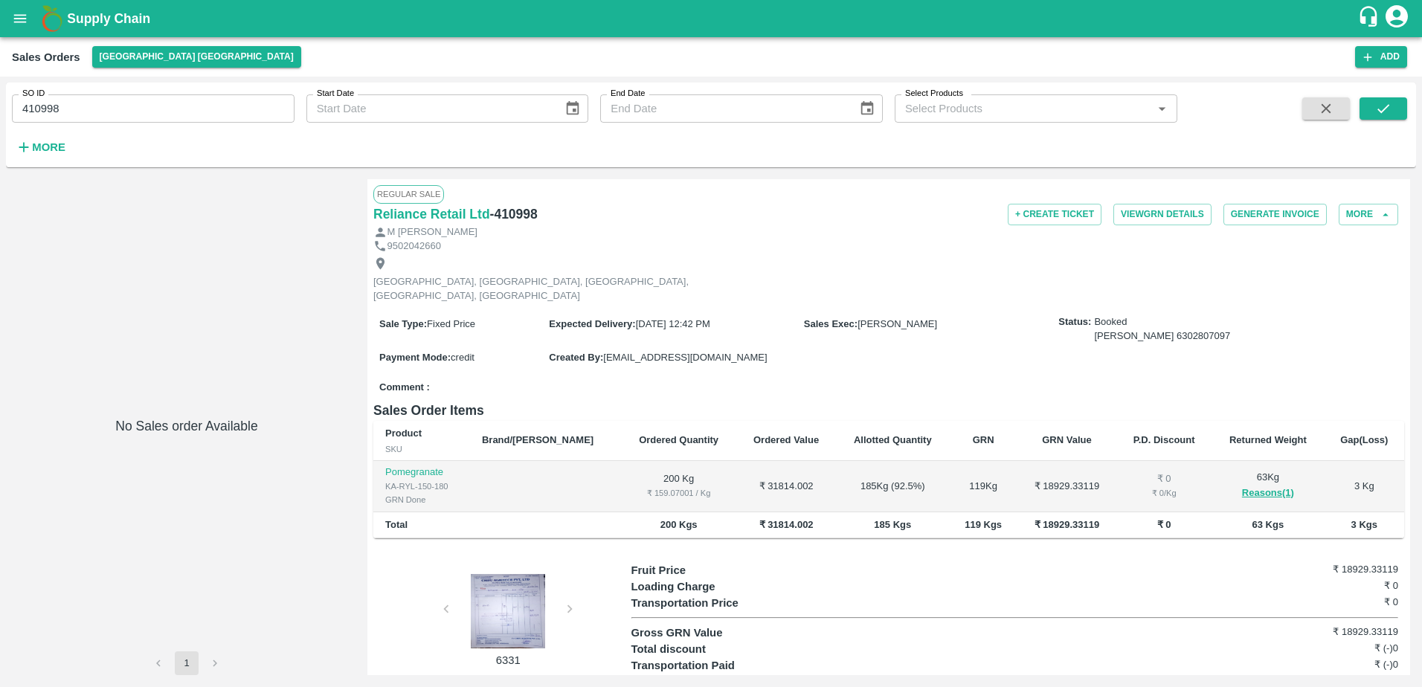
click at [499, 602] on div at bounding box center [508, 611] width 112 height 74
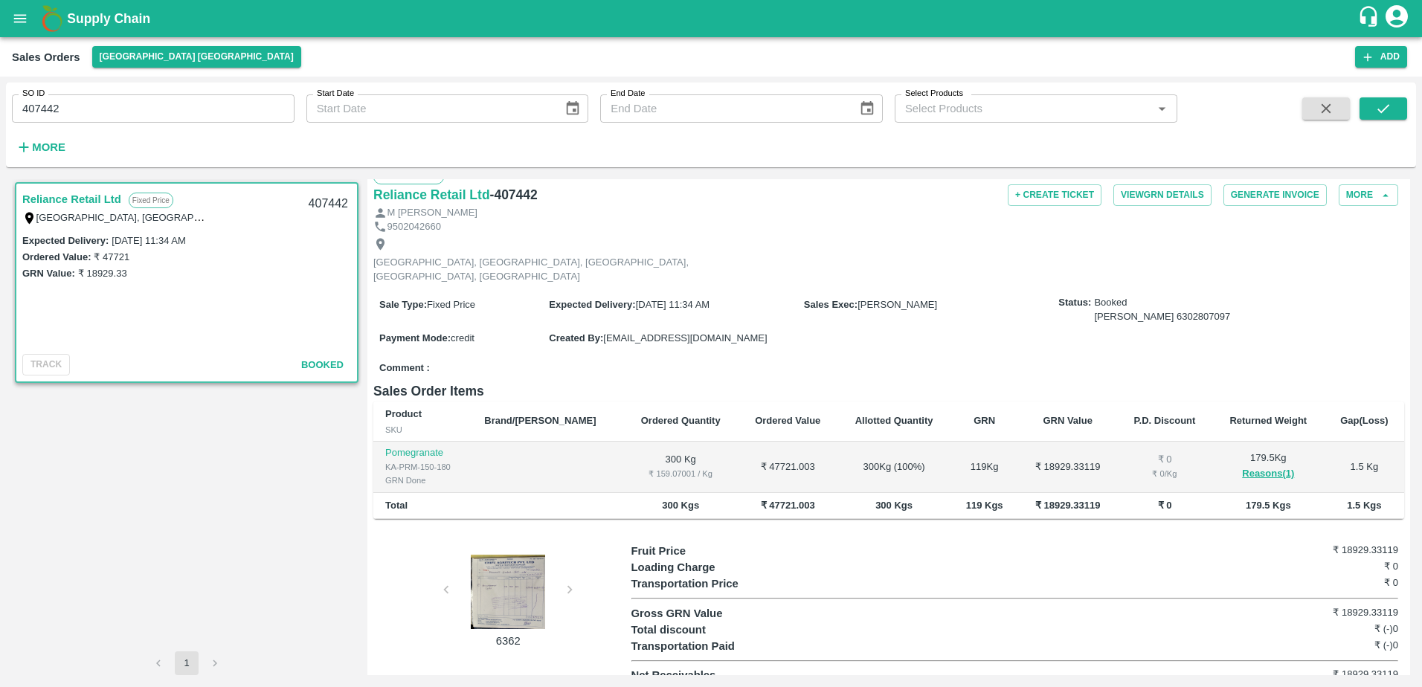
click at [494, 579] on div at bounding box center [508, 592] width 112 height 74
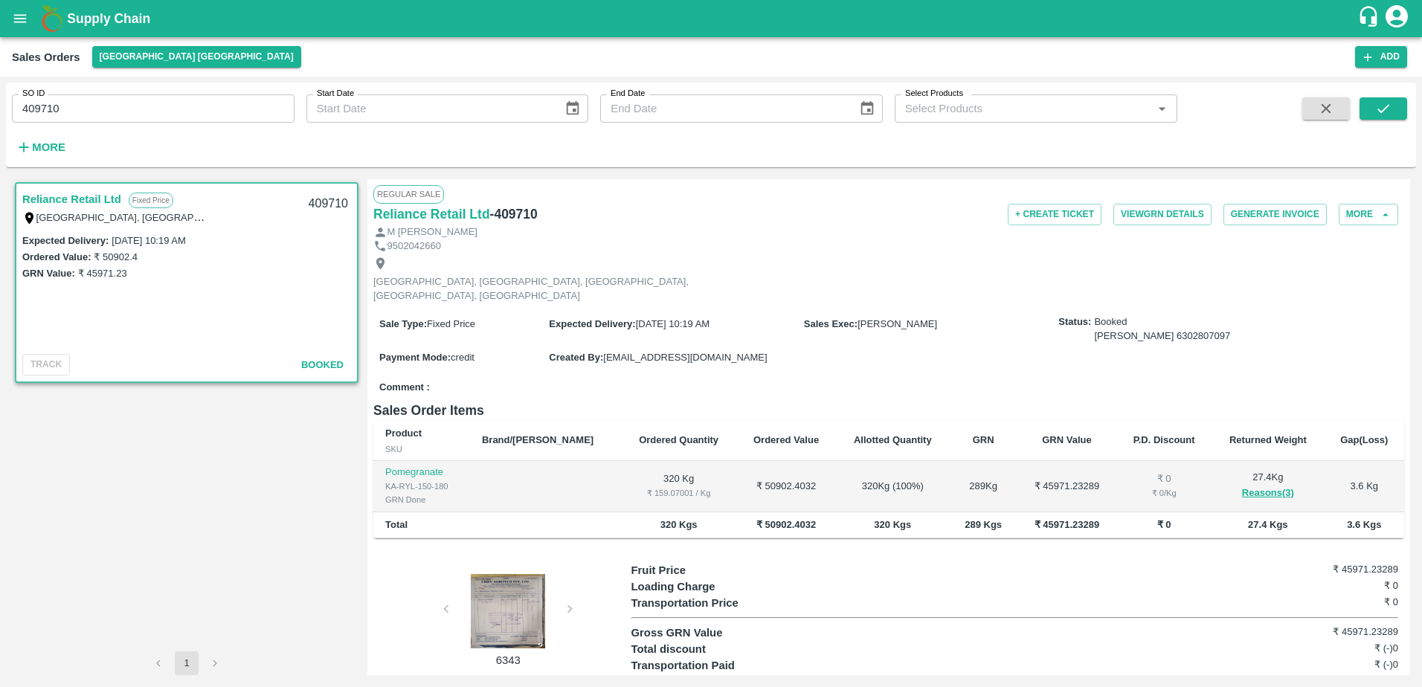
click at [502, 609] on div at bounding box center [508, 611] width 112 height 74
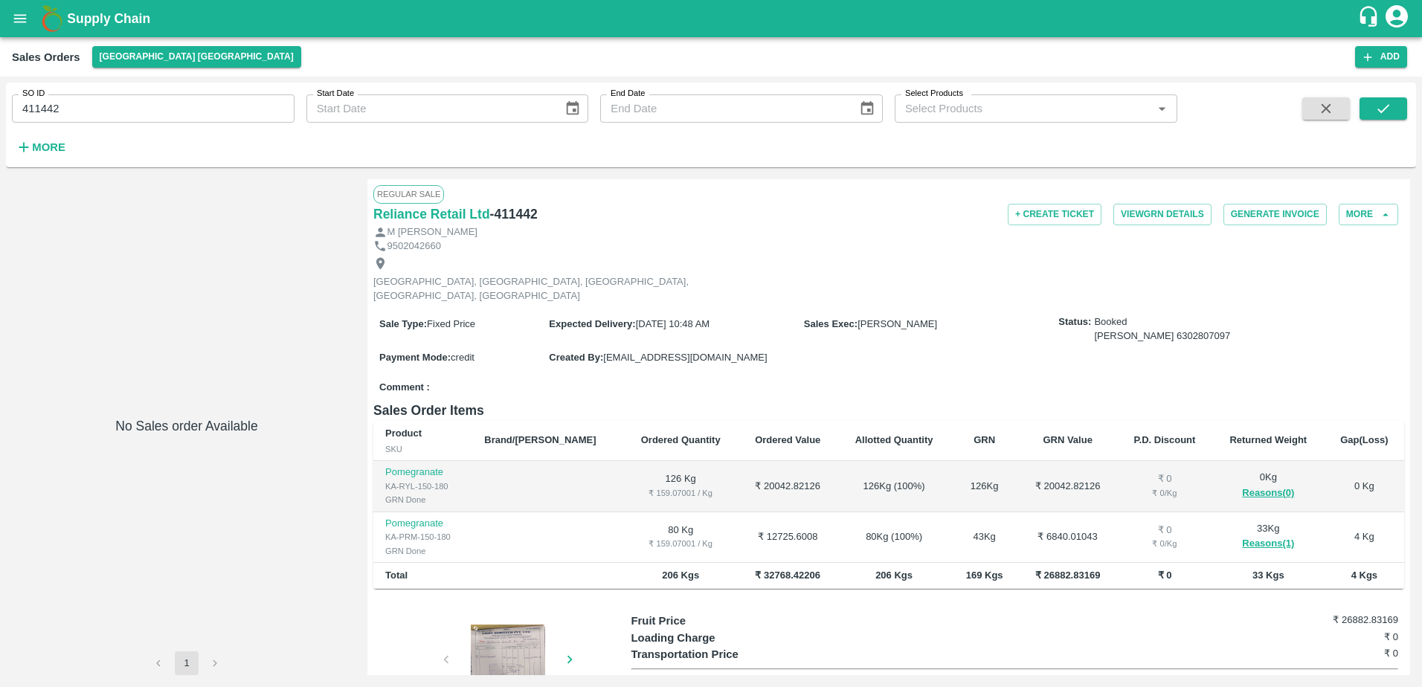
scroll to position [71, 0]
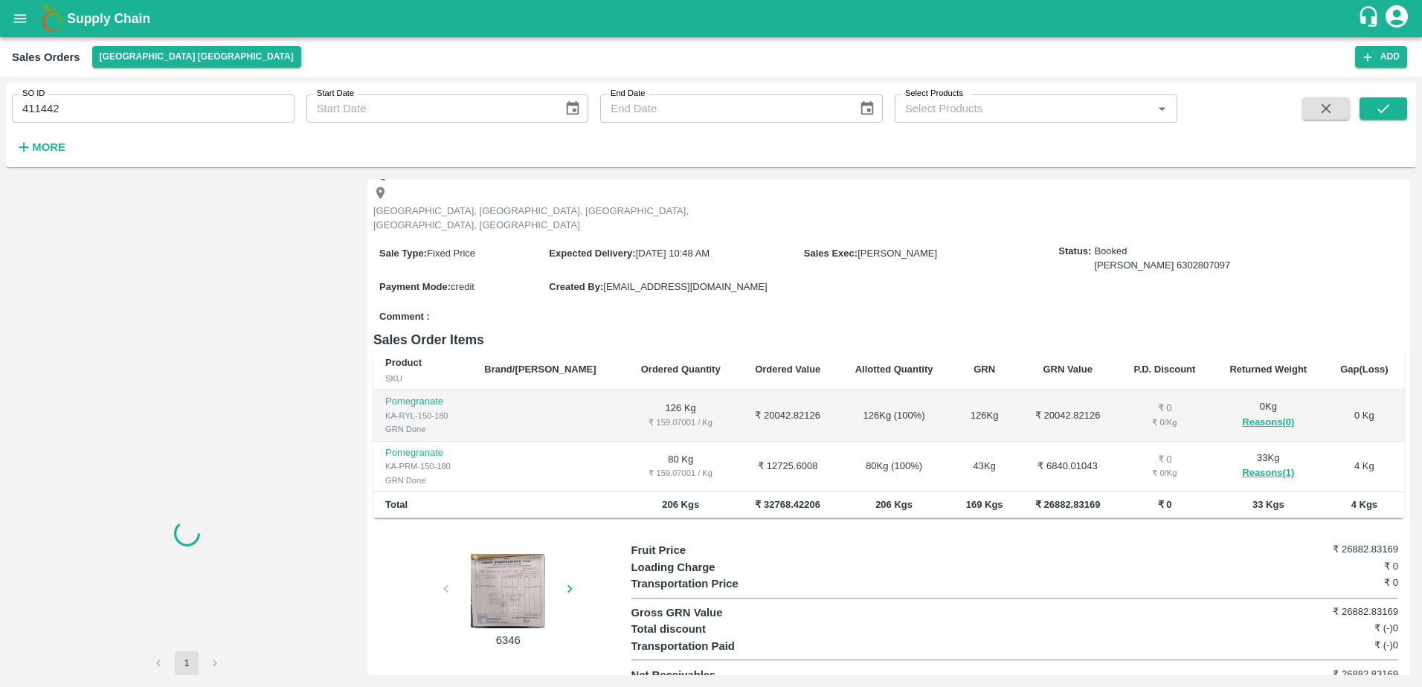
click at [512, 560] on div at bounding box center [508, 591] width 112 height 74
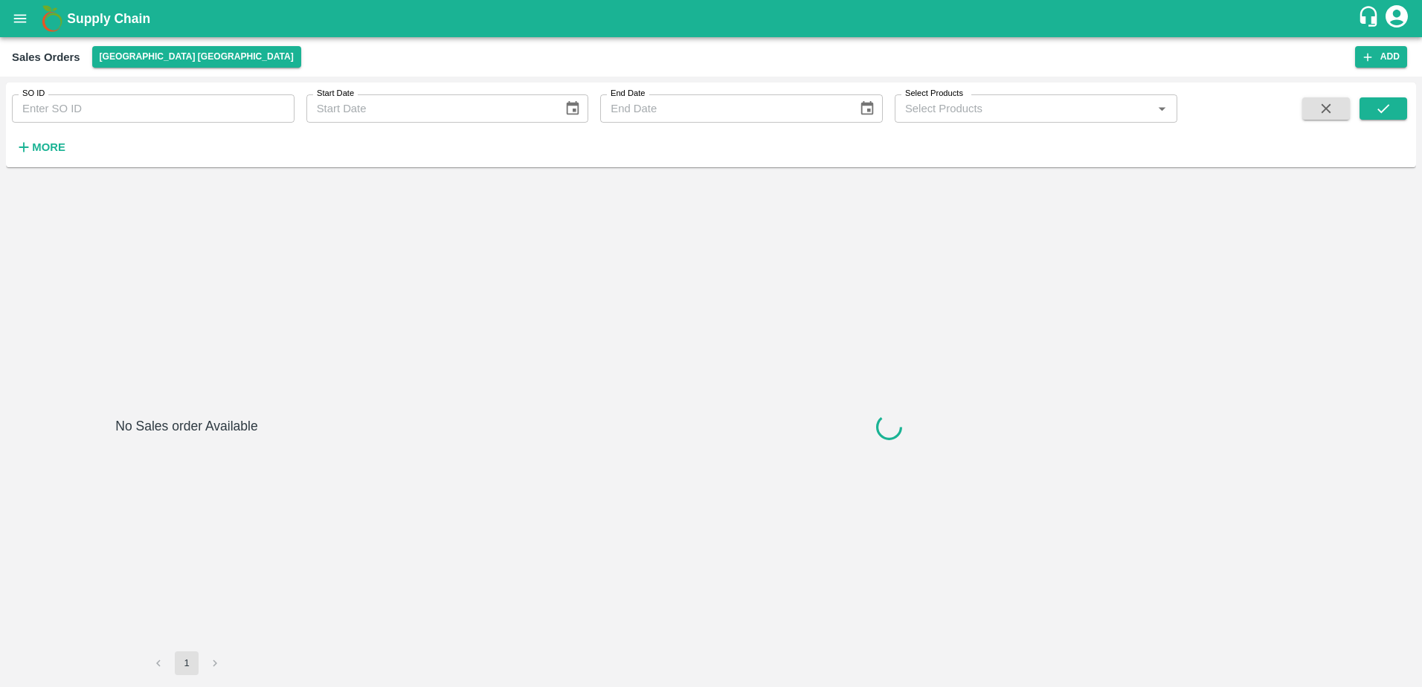
type input "412416"
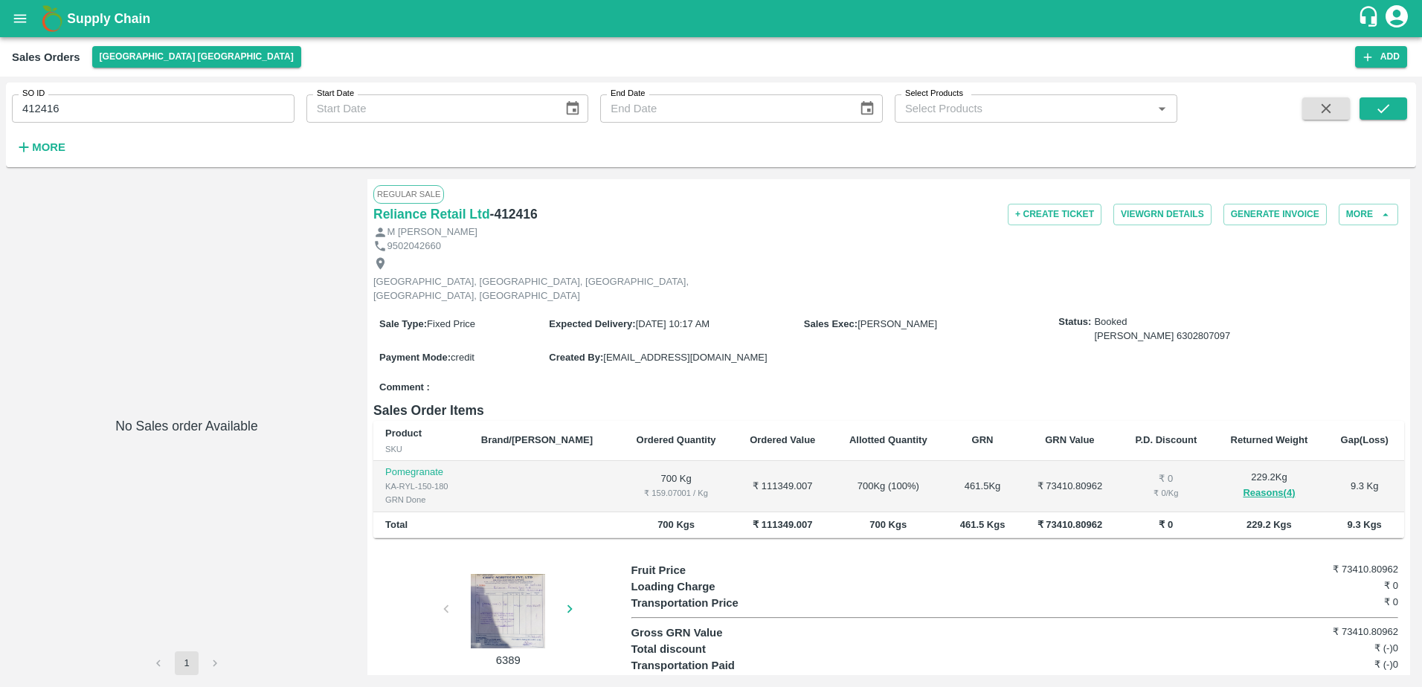
click at [526, 598] on div at bounding box center [508, 611] width 112 height 74
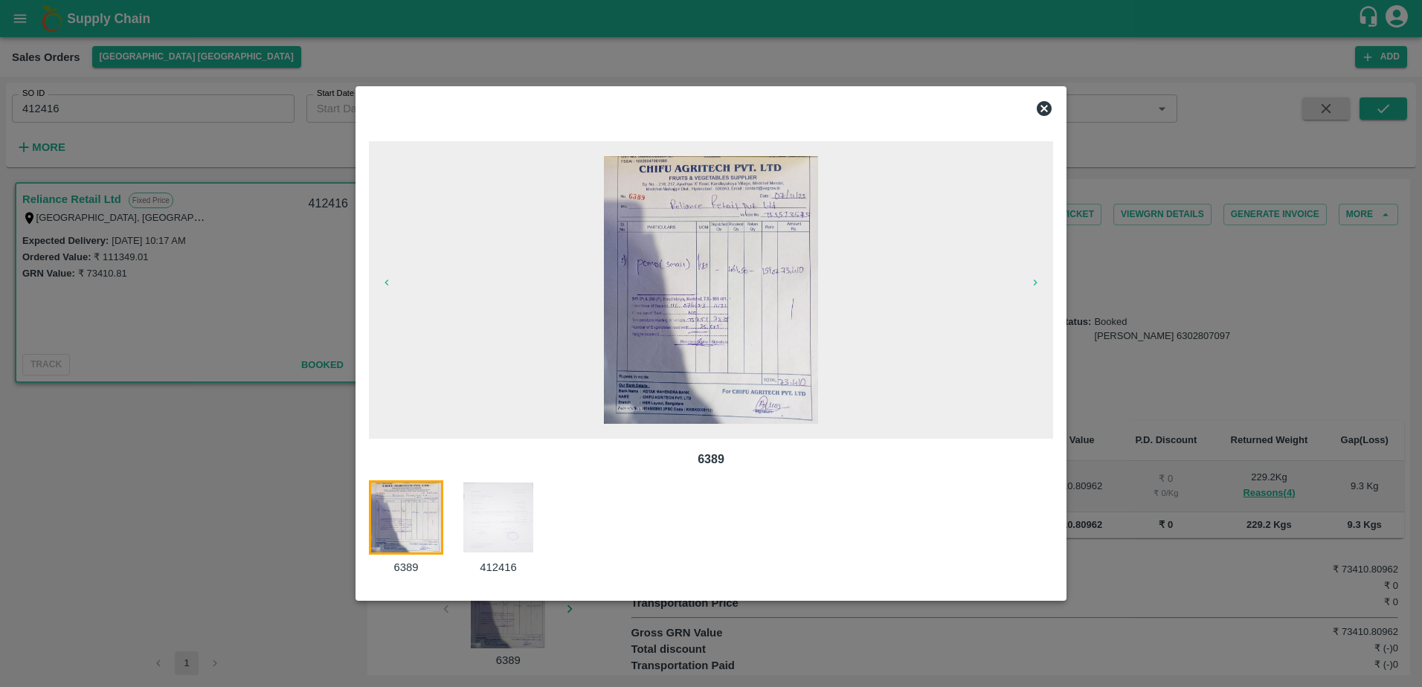
click at [498, 530] on img at bounding box center [498, 518] width 74 height 74
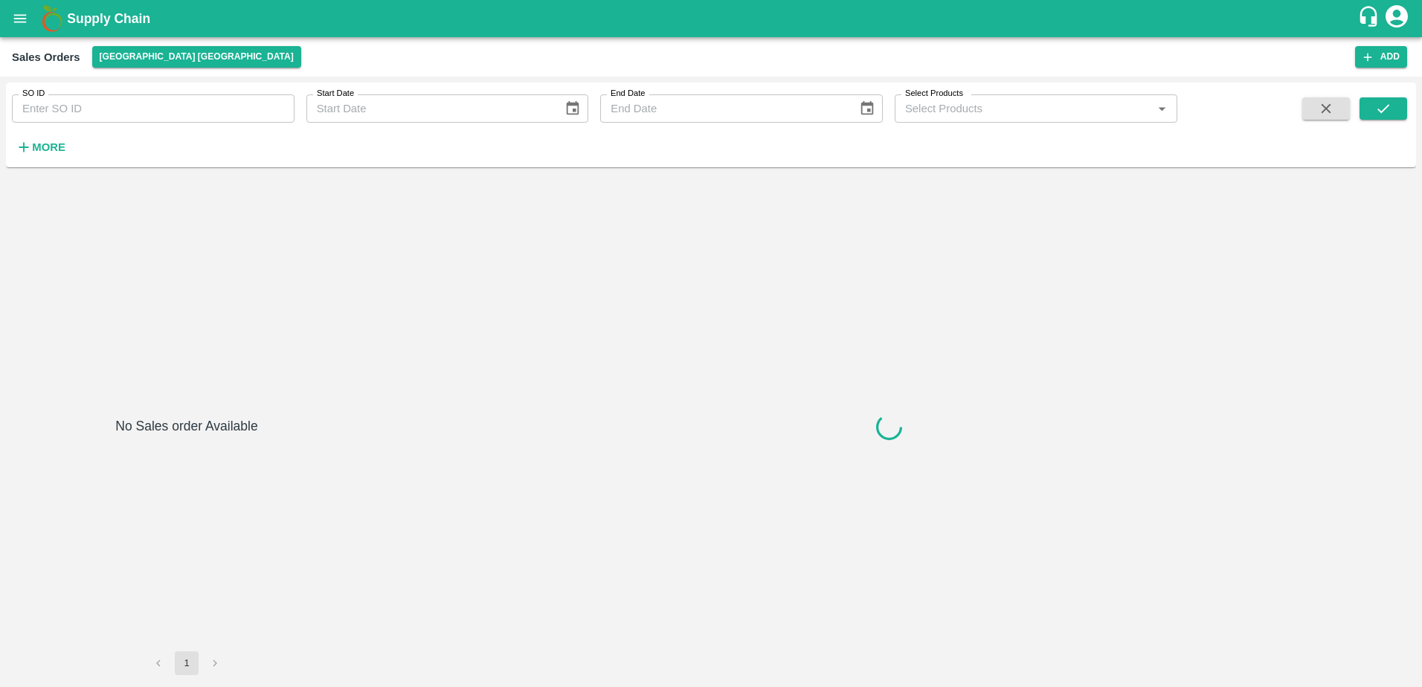
type input "415708"
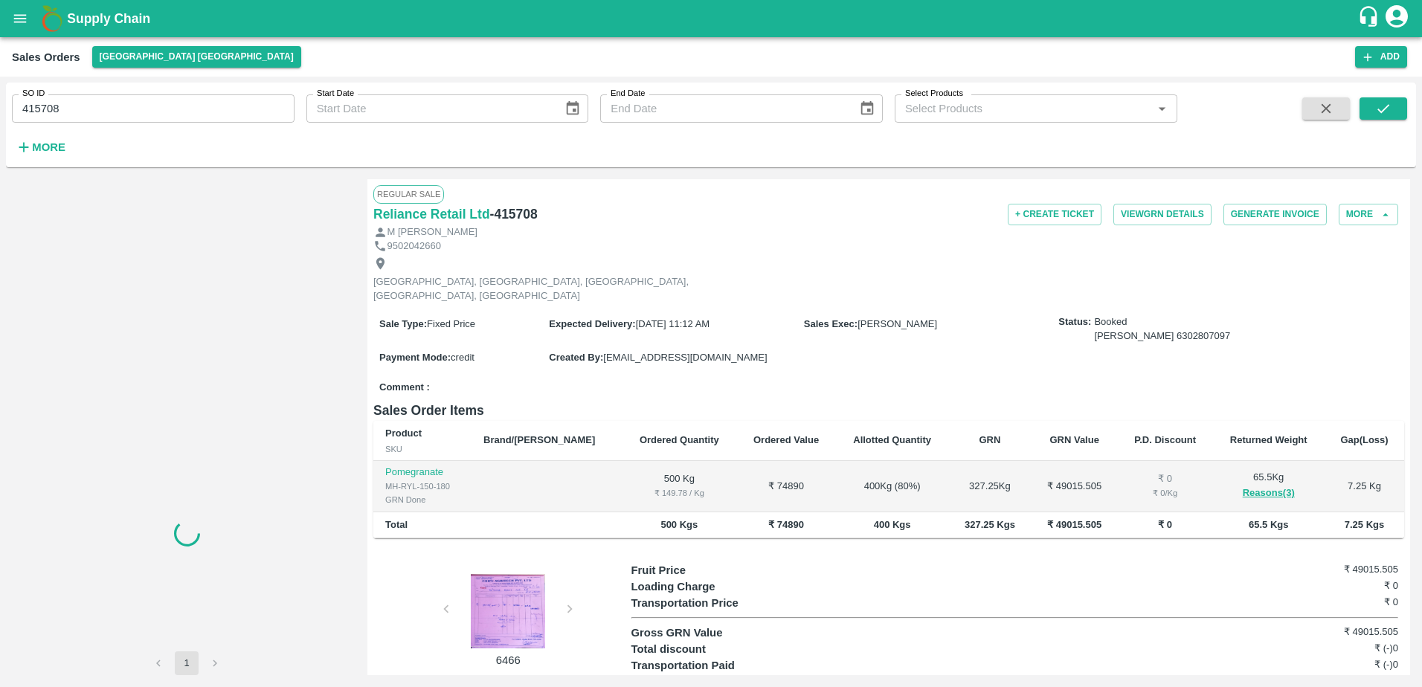
click at [515, 591] on div at bounding box center [508, 611] width 112 height 74
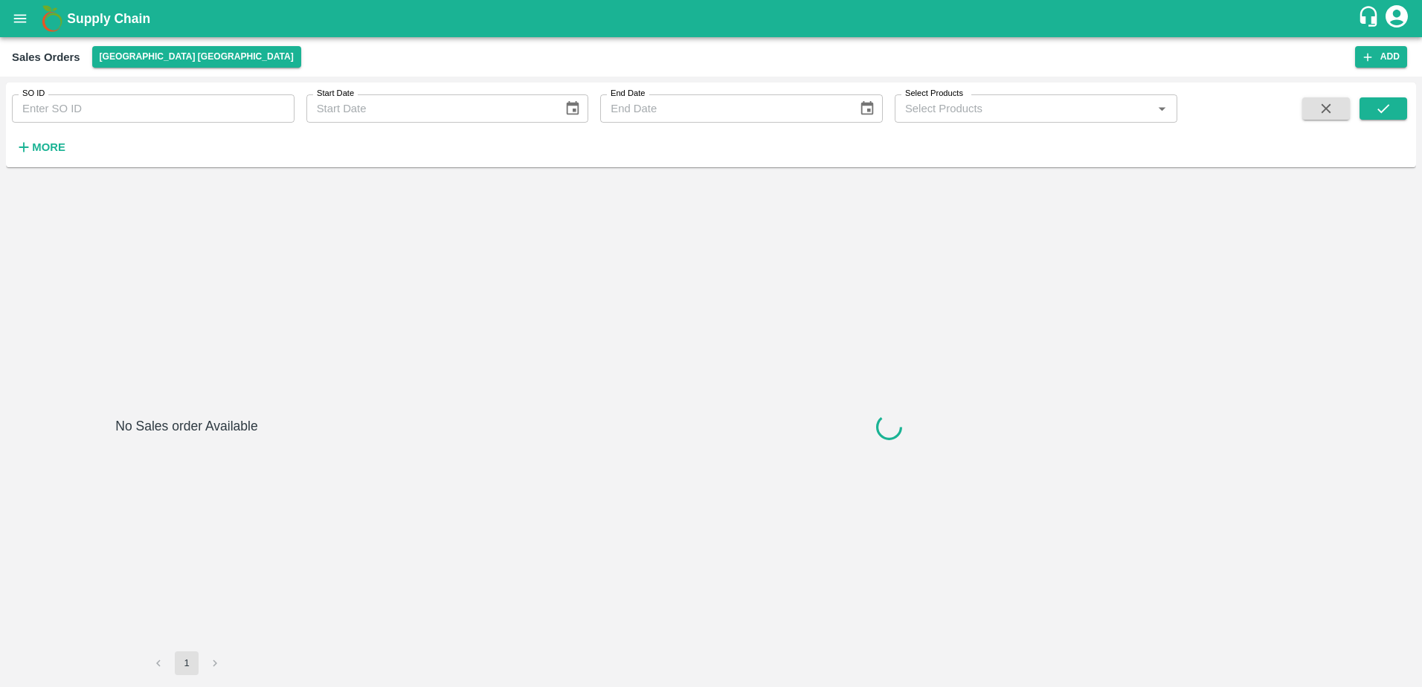
type input "415709"
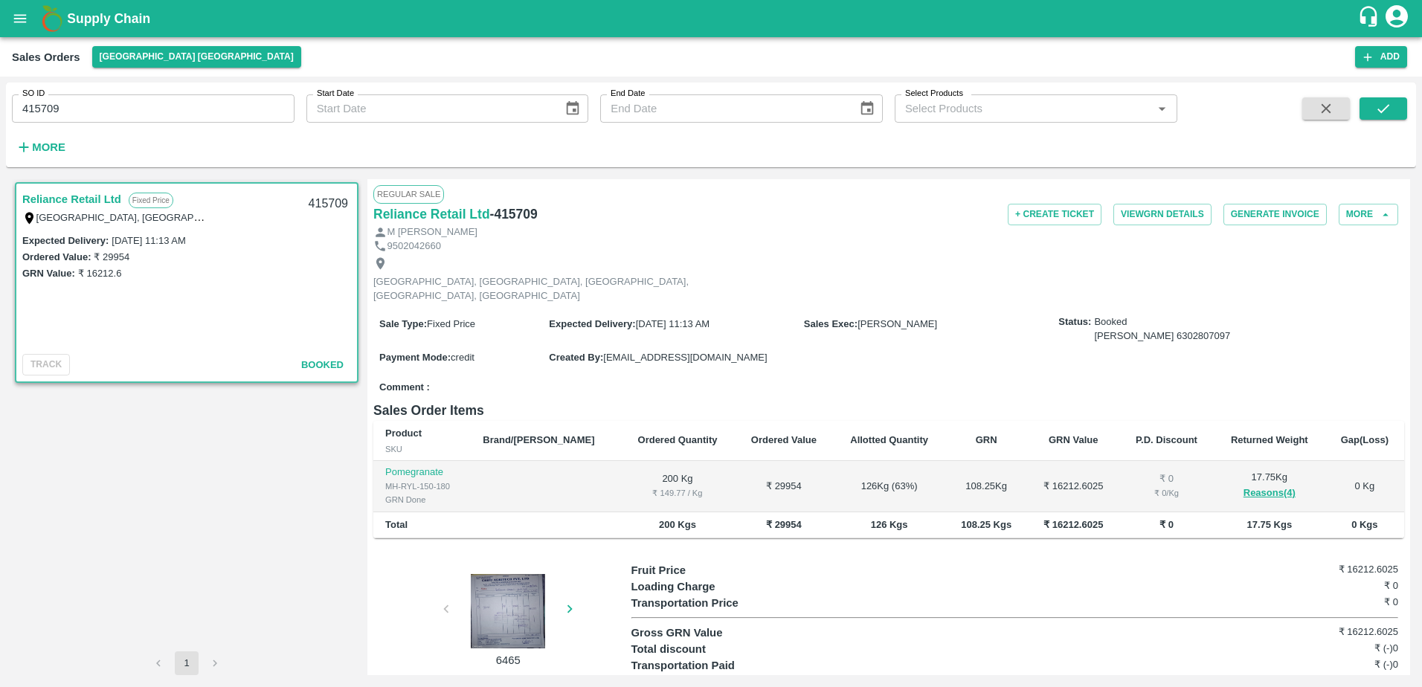
click at [510, 589] on div at bounding box center [508, 611] width 112 height 74
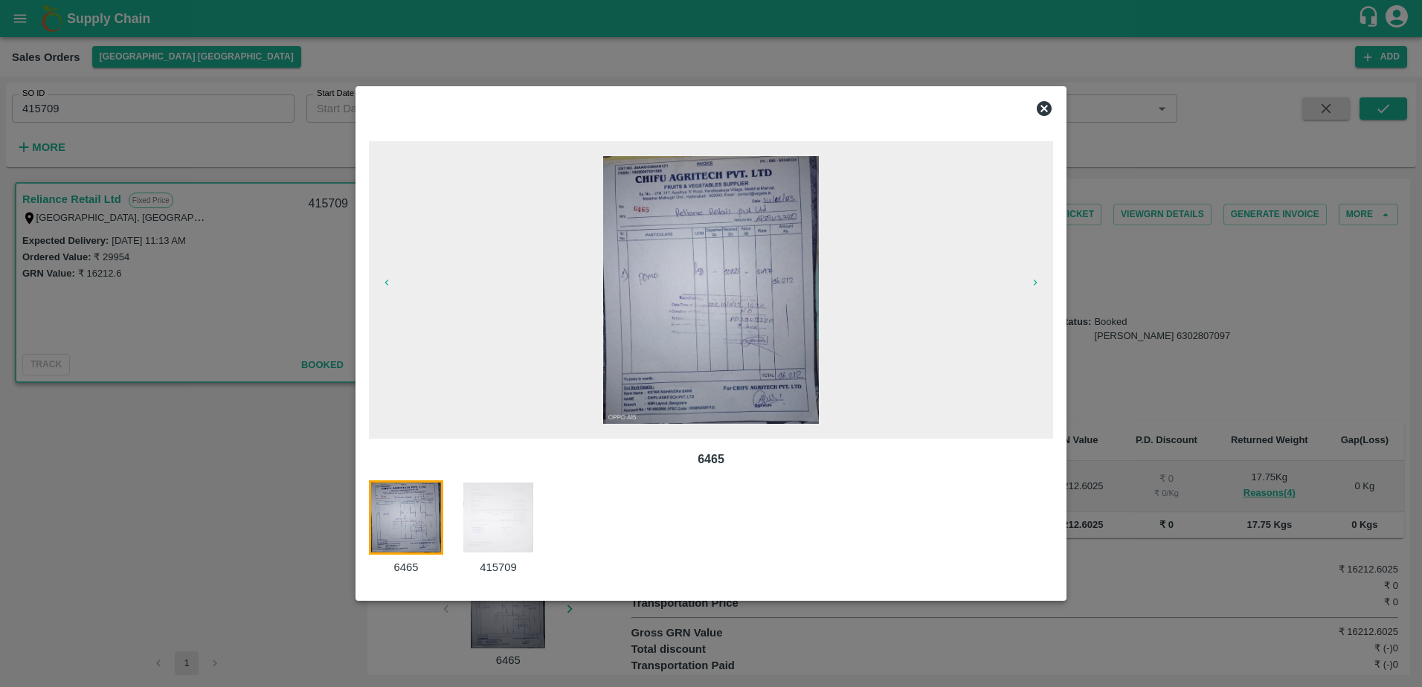
click at [497, 511] on img at bounding box center [498, 518] width 74 height 74
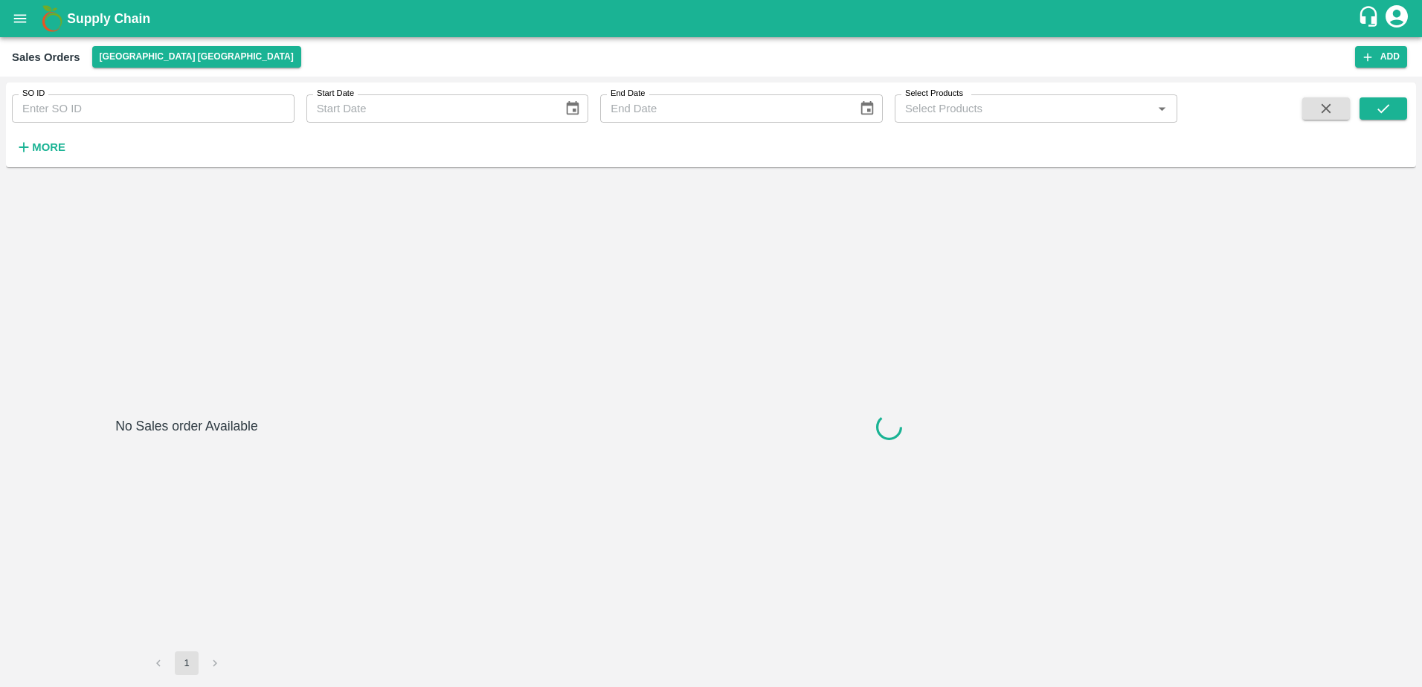
type input "455318"
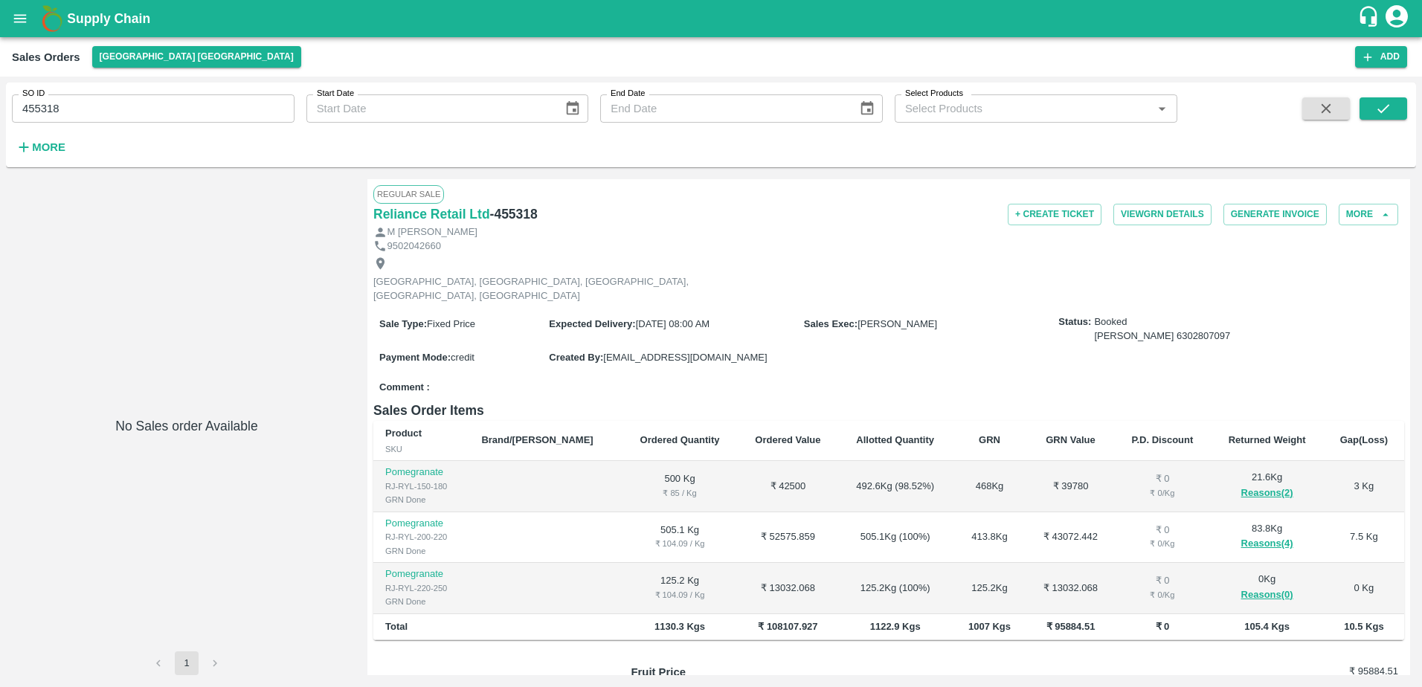
scroll to position [122, 0]
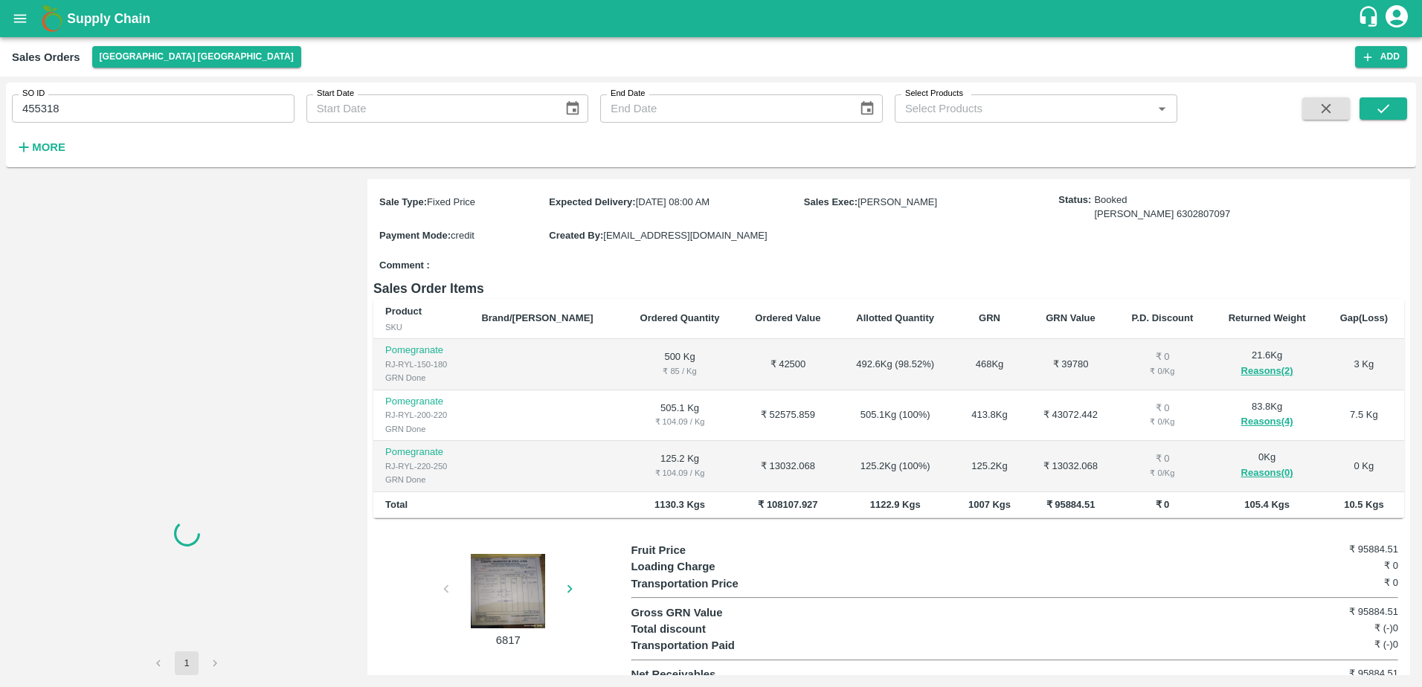
click at [510, 571] on div at bounding box center [508, 591] width 112 height 74
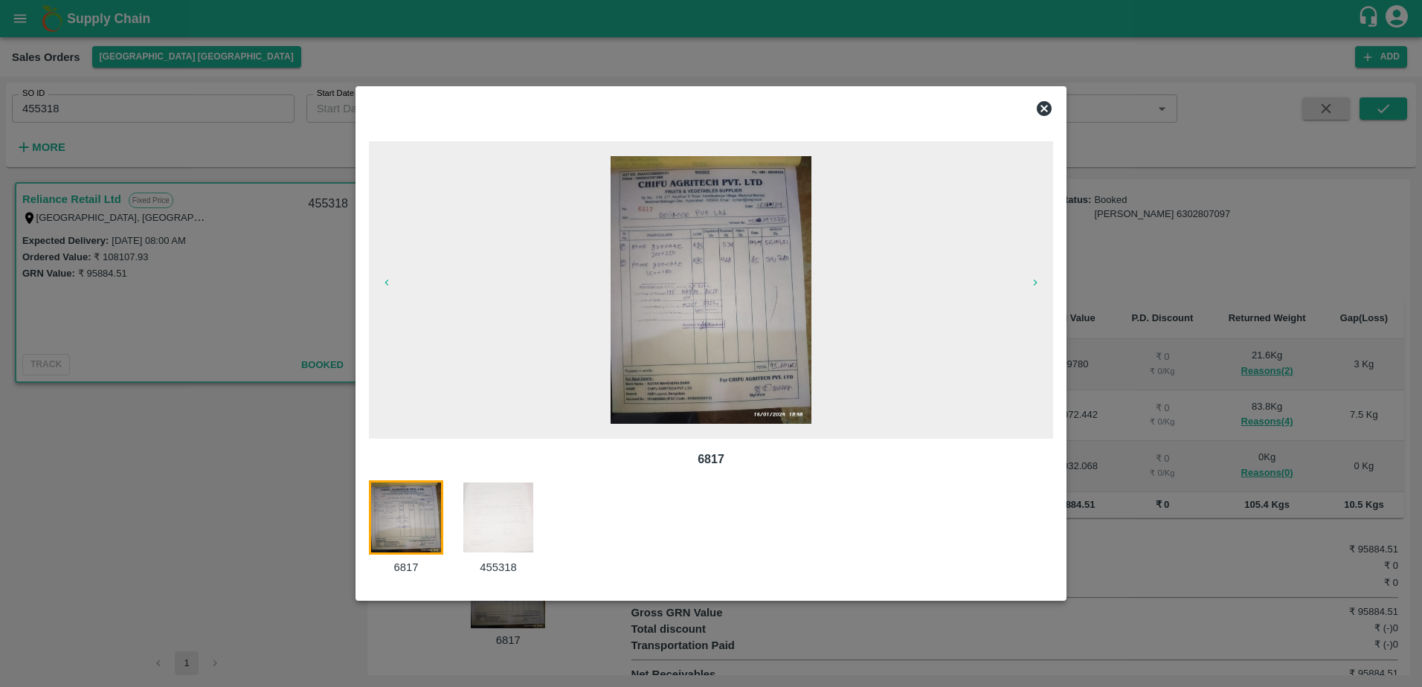
click at [466, 536] on img at bounding box center [498, 518] width 74 height 74
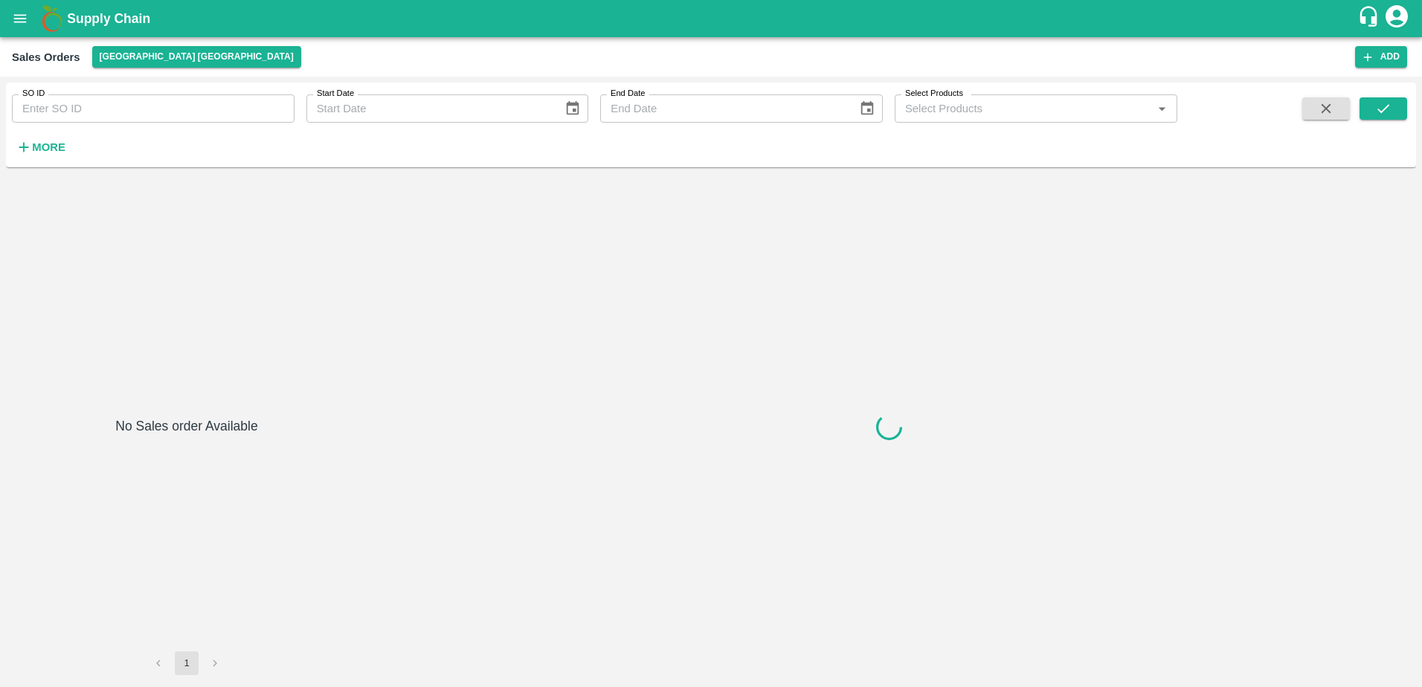
type input "457312"
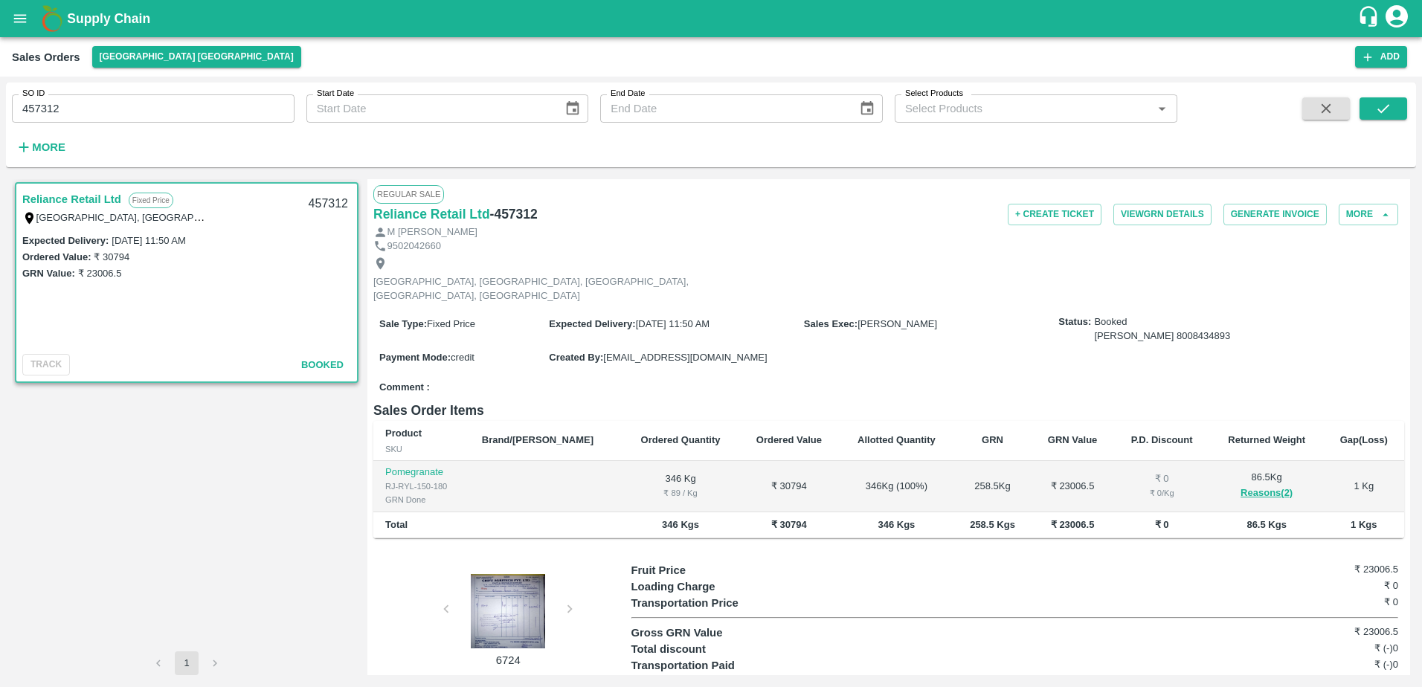
click at [505, 616] on div at bounding box center [508, 611] width 112 height 74
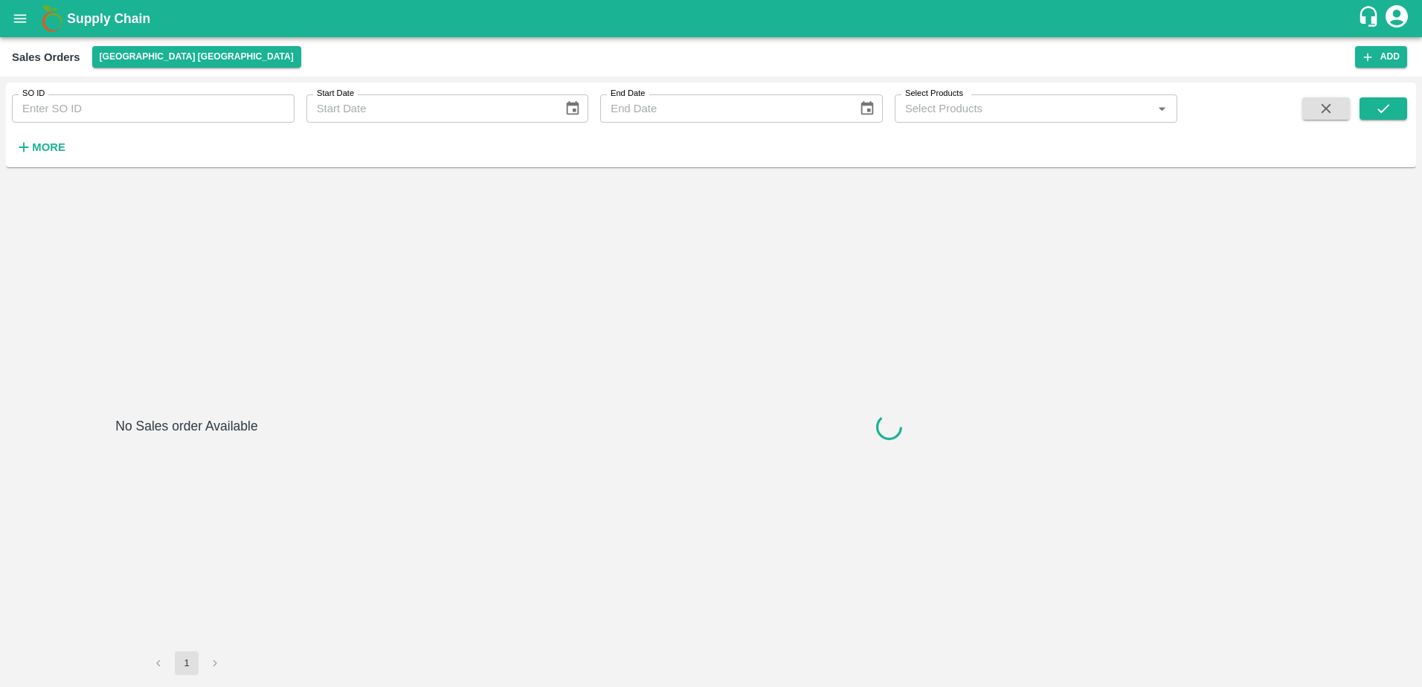
type input "460125"
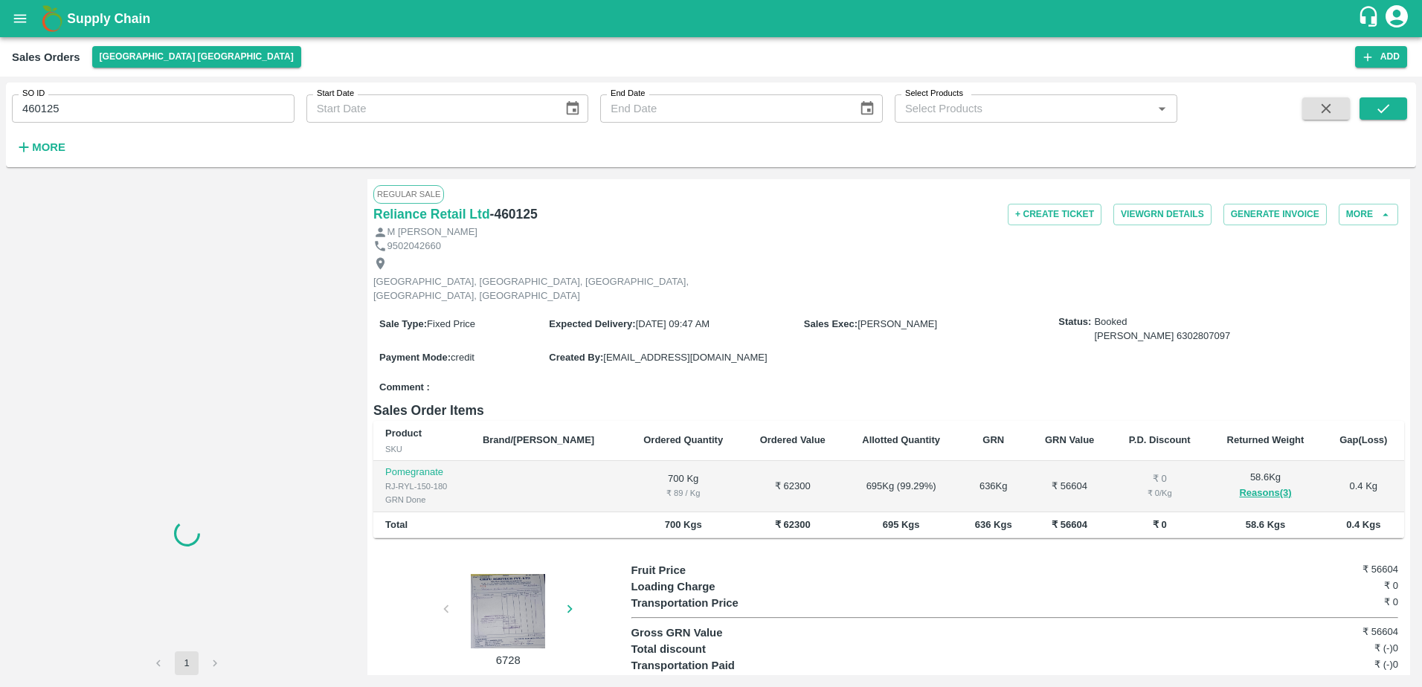
click at [507, 609] on div at bounding box center [508, 611] width 112 height 74
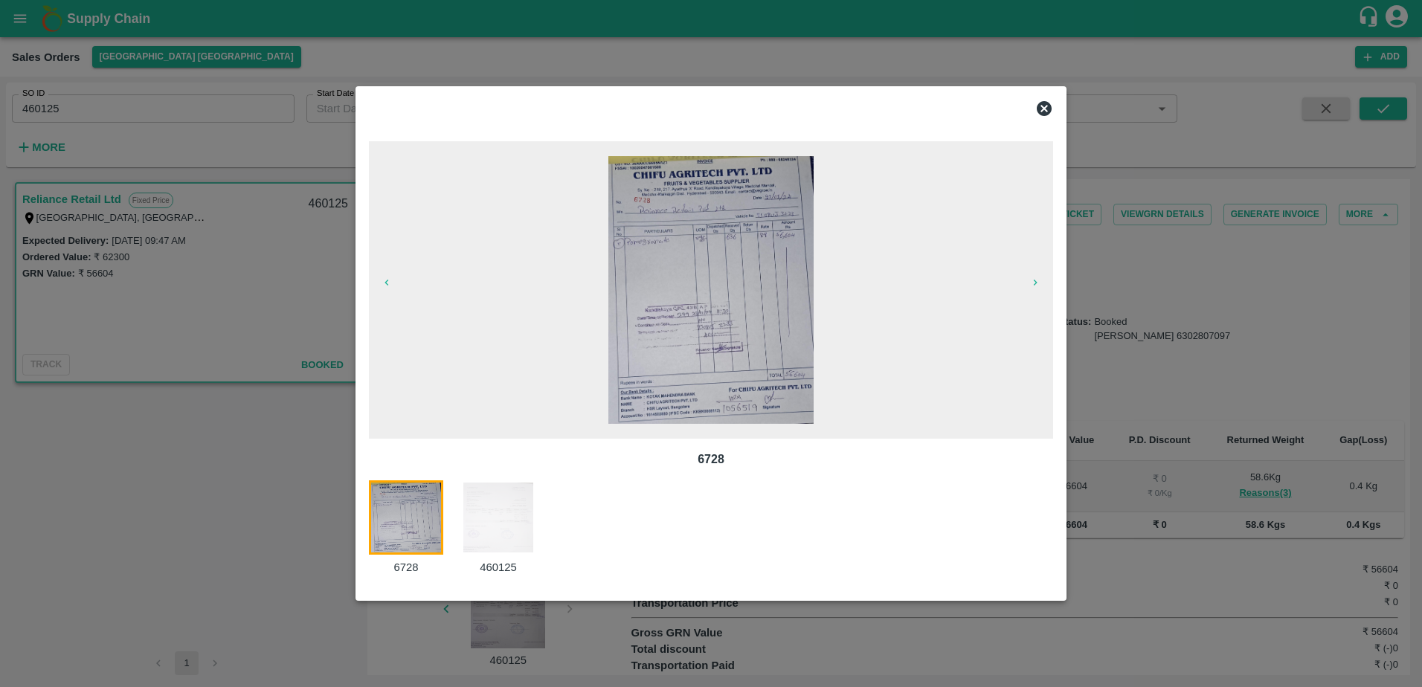
click at [495, 507] on img at bounding box center [498, 518] width 74 height 74
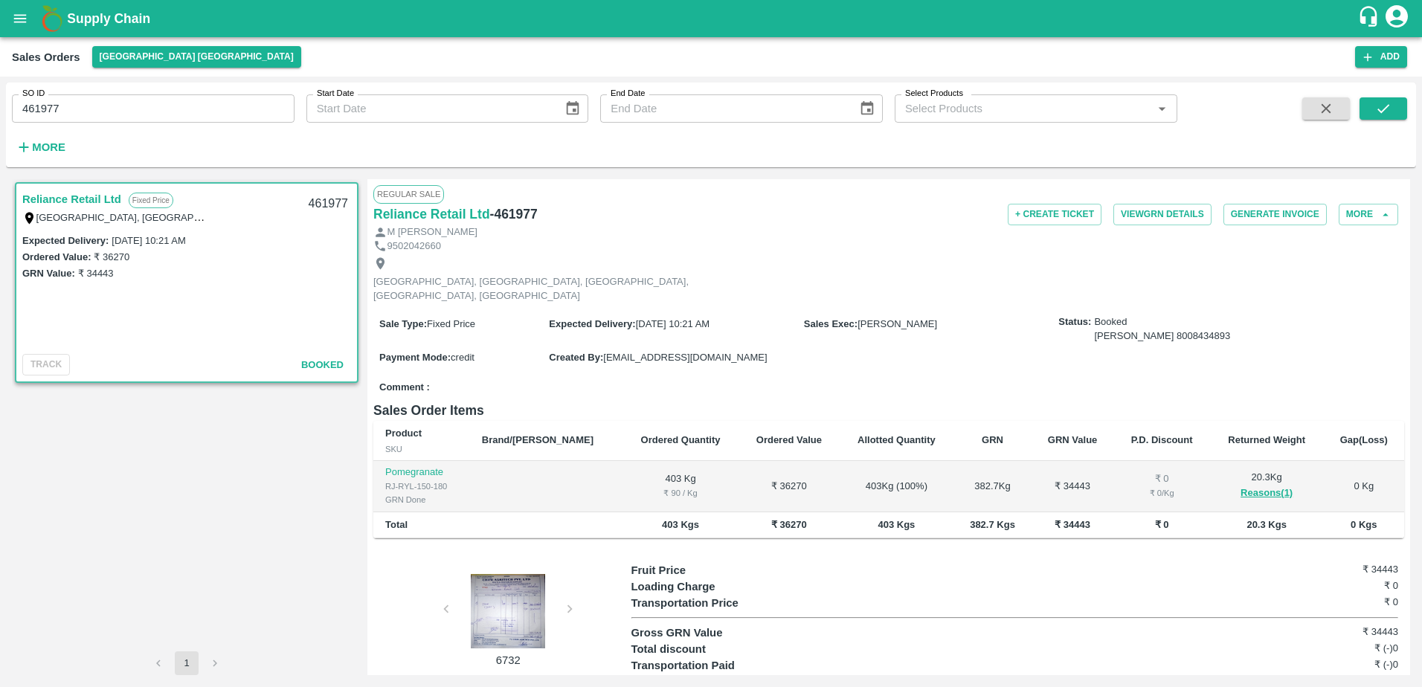
click at [501, 587] on div at bounding box center [508, 611] width 112 height 74
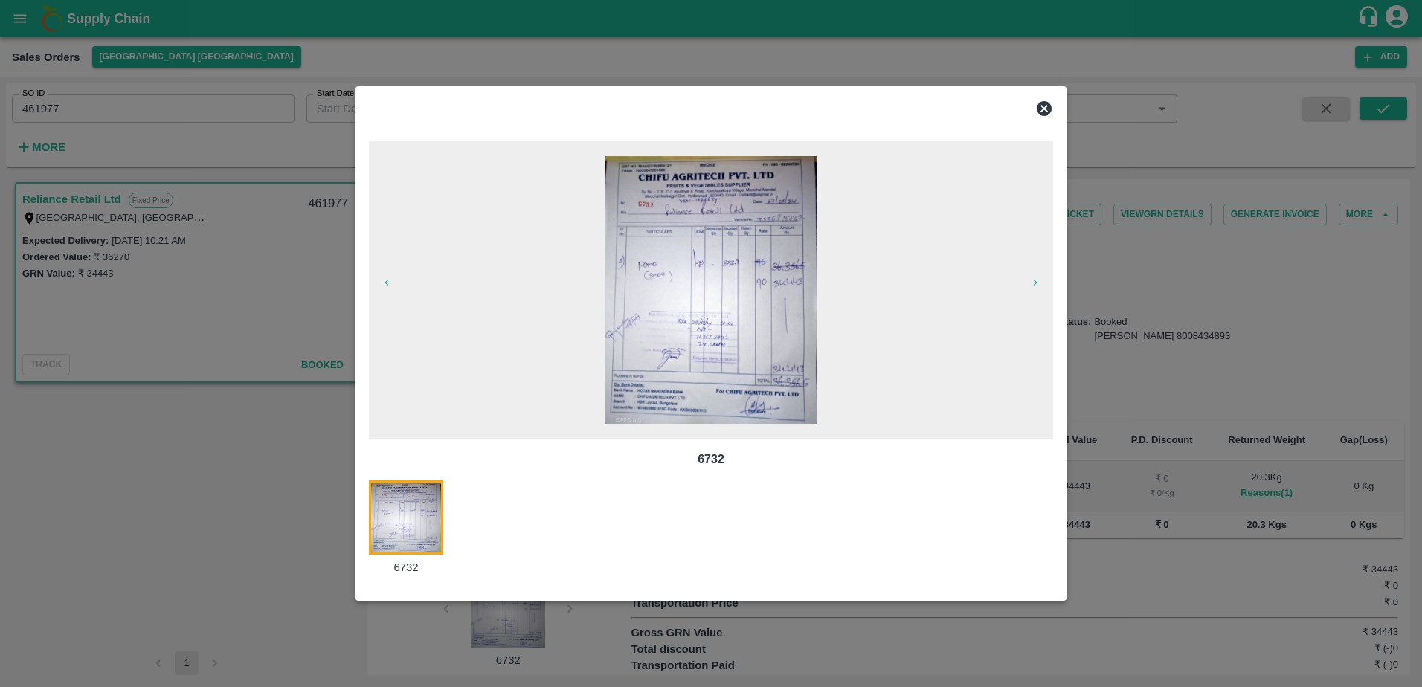
click at [943, 104] on div at bounding box center [693, 106] width 672 height 36
